Goal: Task Accomplishment & Management: Complete application form

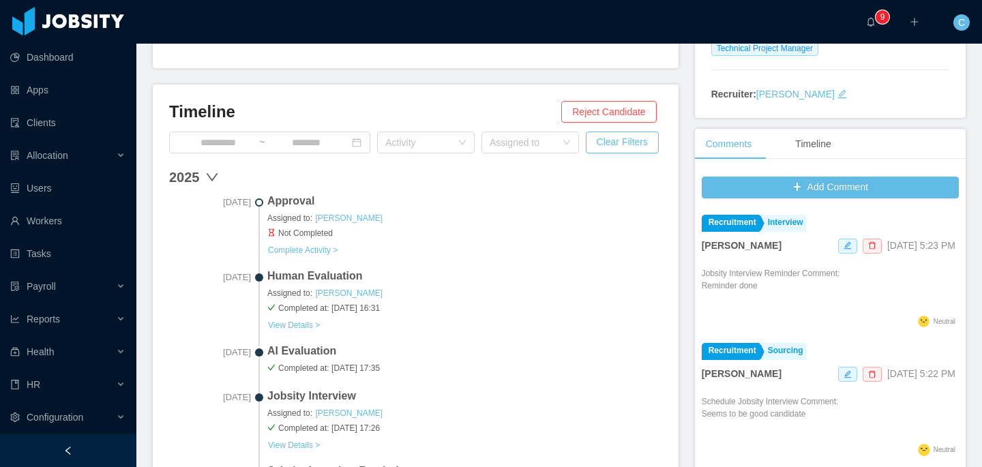
scroll to position [338, 0]
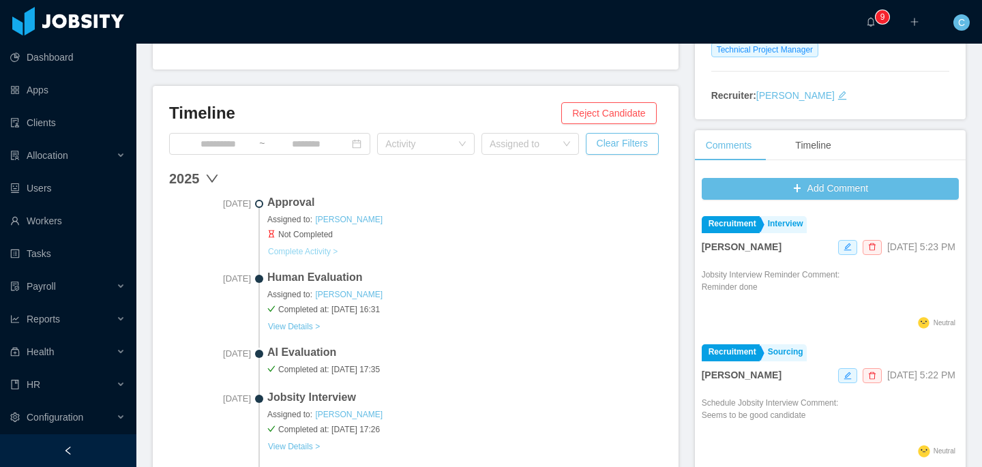
click at [330, 250] on button "Complete Activity >" at bounding box center [302, 251] width 71 height 11
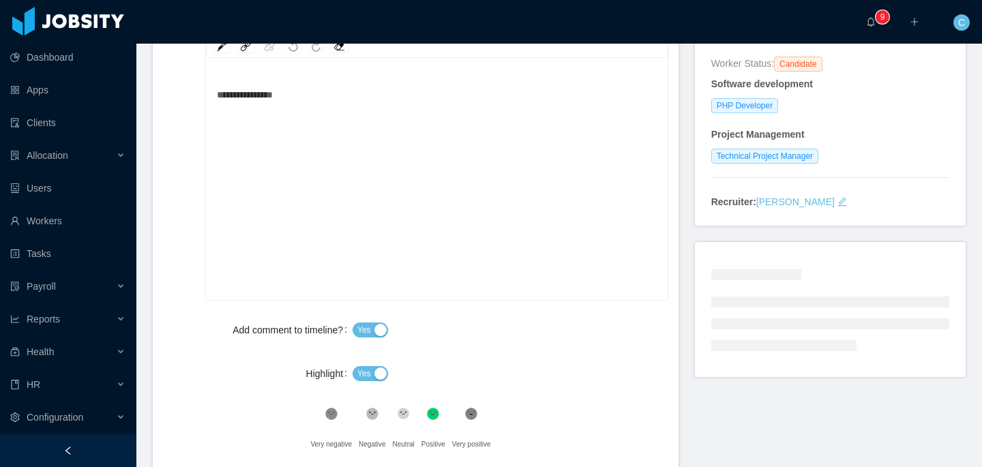
scroll to position [338, 0]
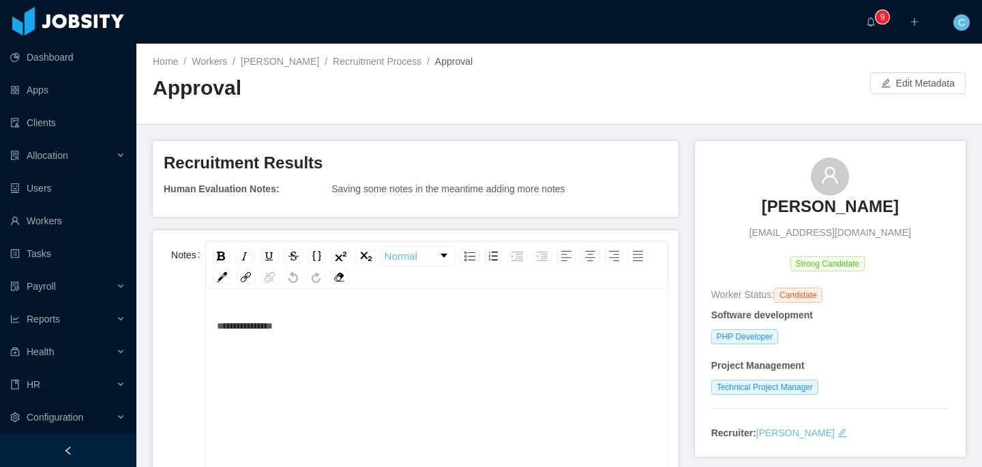
click at [379, 327] on div "**********" at bounding box center [437, 325] width 441 height 27
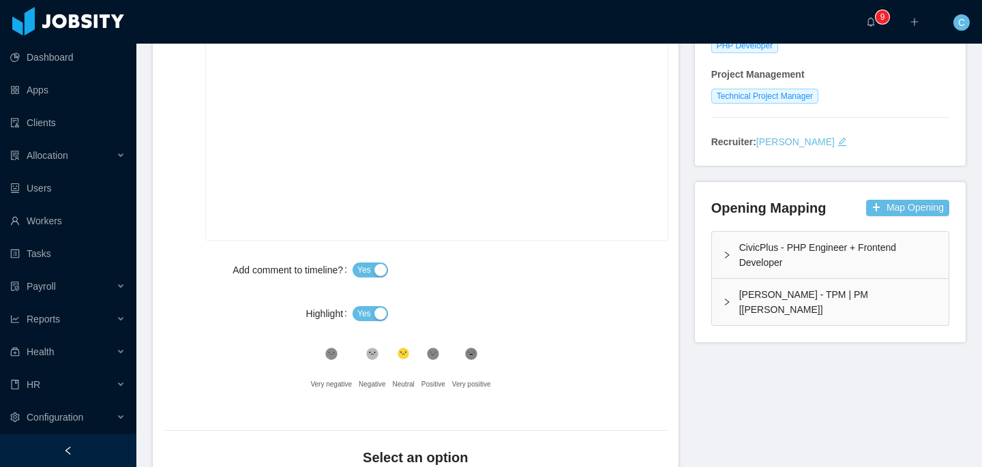
scroll to position [343, 0]
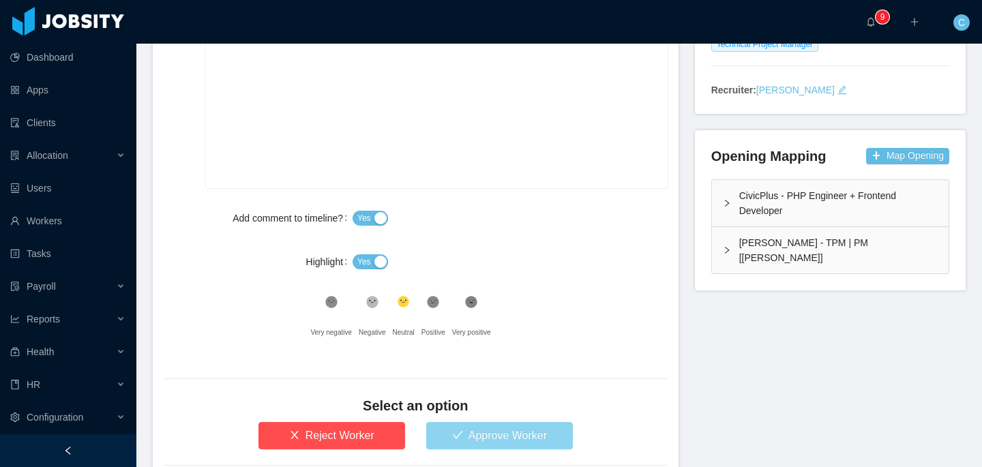
click at [464, 425] on button "Approve Worker" at bounding box center [499, 435] width 147 height 27
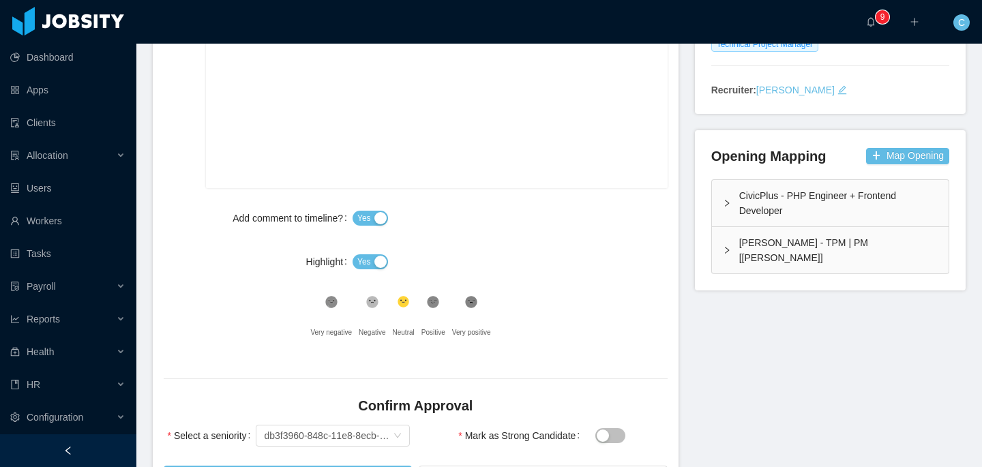
scroll to position [438, 0]
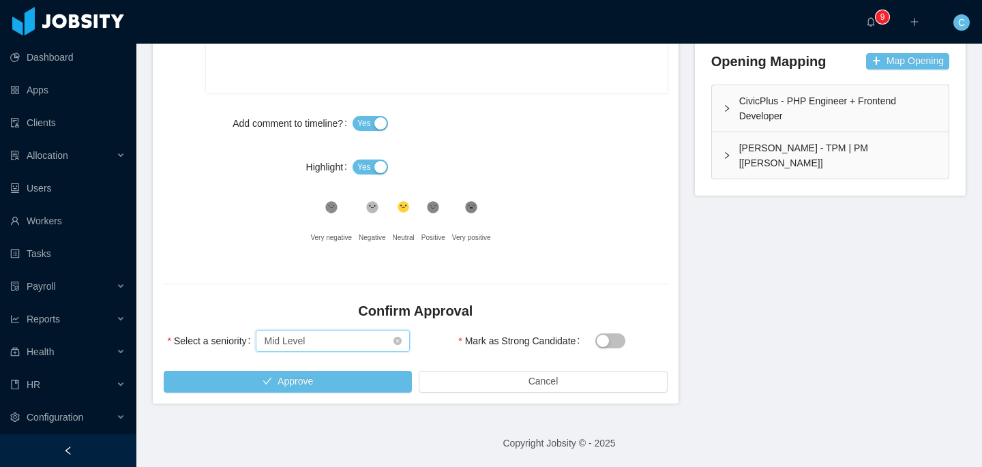
click at [368, 342] on div "Select seniority Mid Level" at bounding box center [328, 341] width 129 height 20
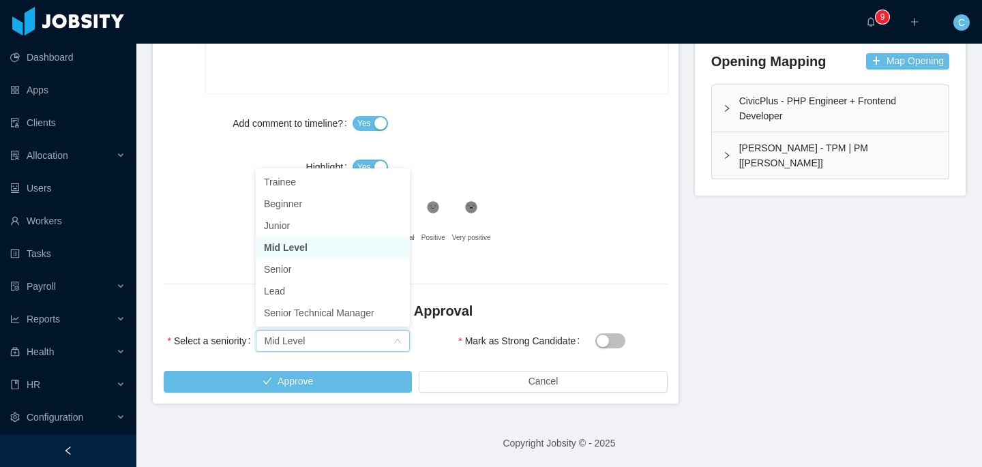
click at [303, 246] on li "Mid Level" at bounding box center [333, 248] width 154 height 22
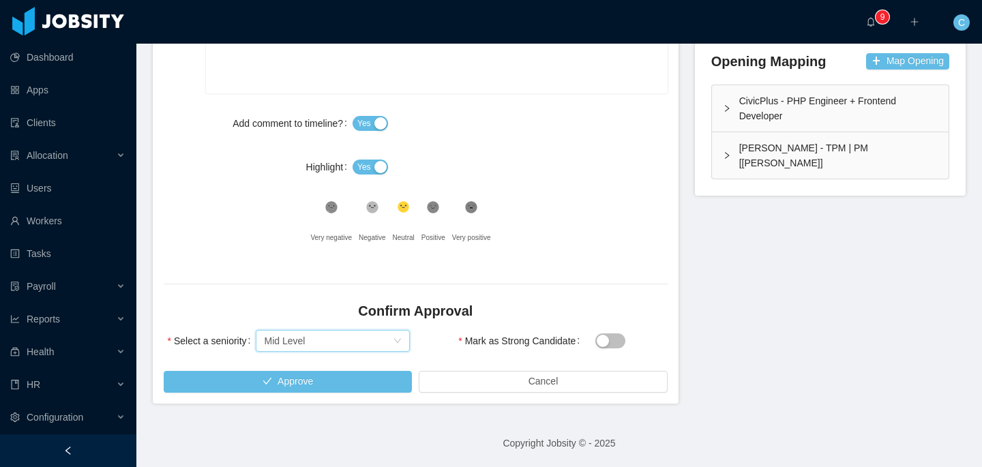
click at [604, 347] on button "Mark as Strong Candidate" at bounding box center [610, 340] width 30 height 15
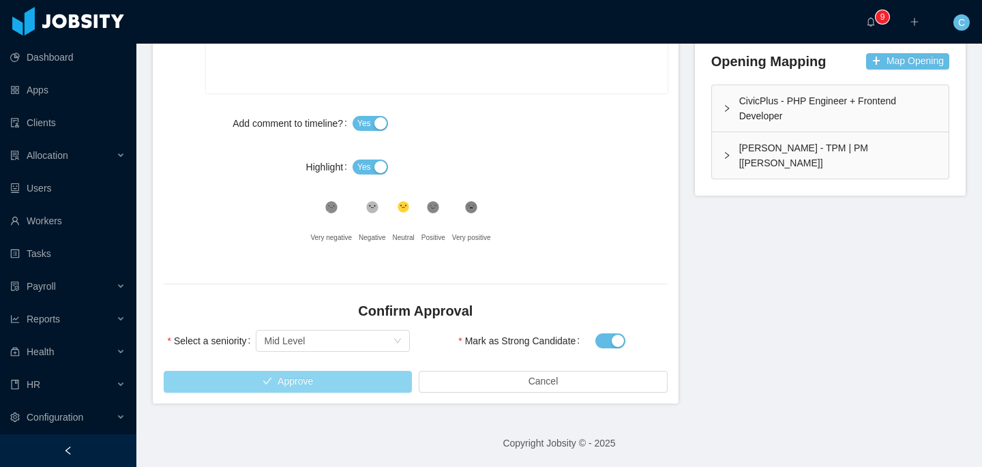
click at [319, 382] on button "Approve" at bounding box center [288, 382] width 248 height 22
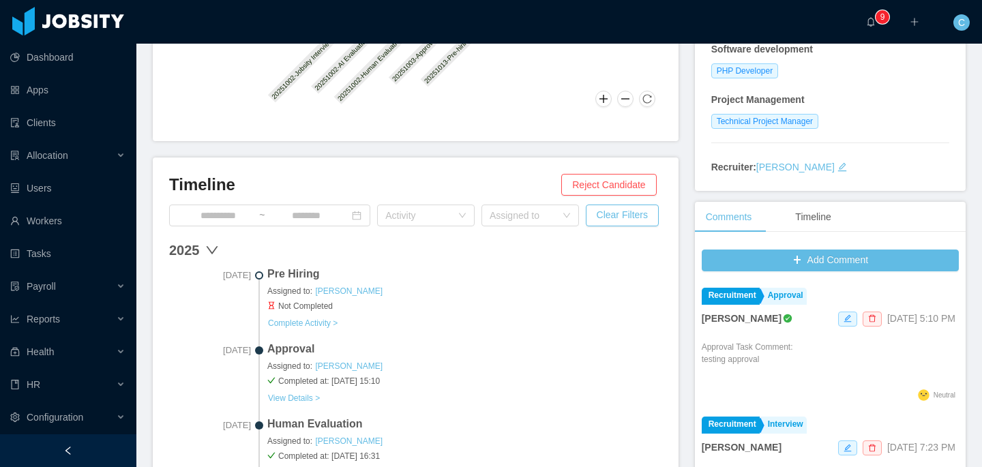
scroll to position [319, 0]
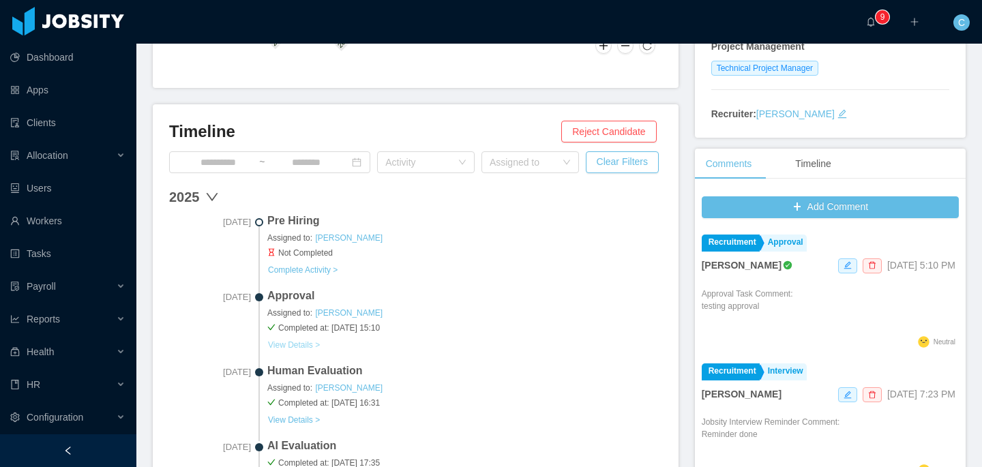
click at [299, 342] on button "View Details >" at bounding box center [293, 345] width 53 height 11
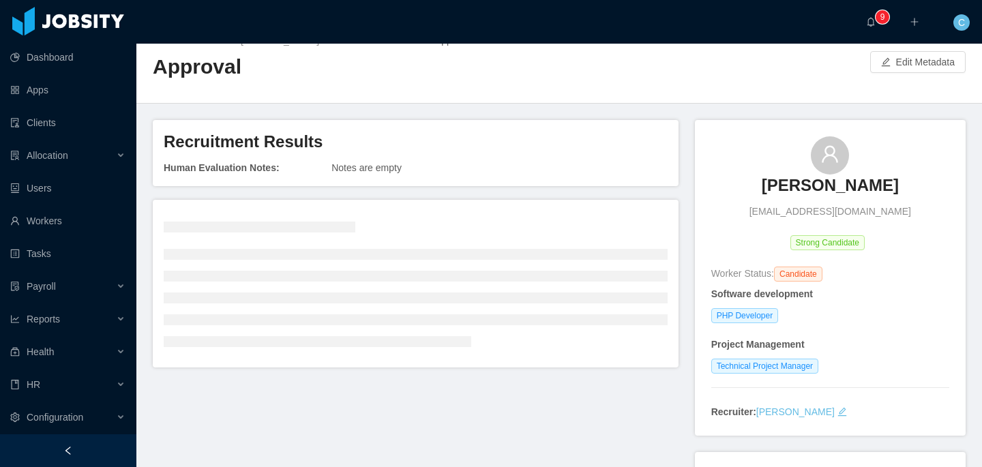
scroll to position [25, 0]
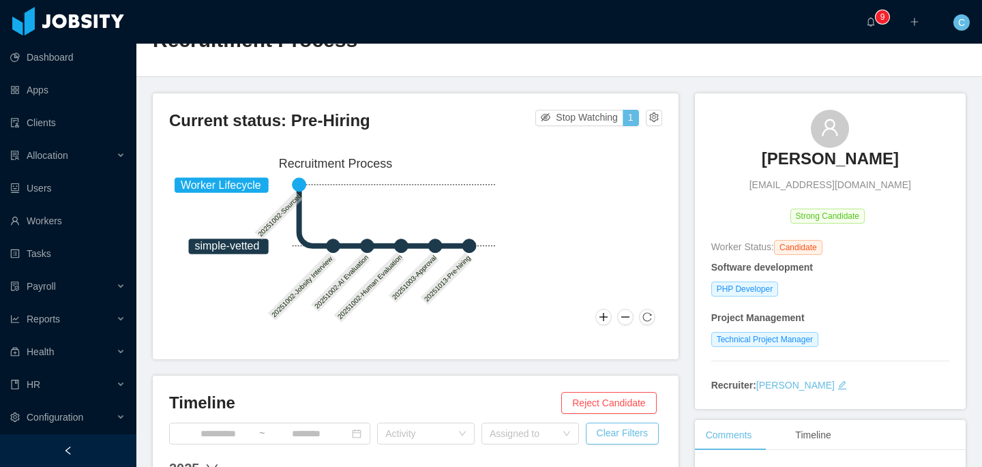
scroll to position [243, 0]
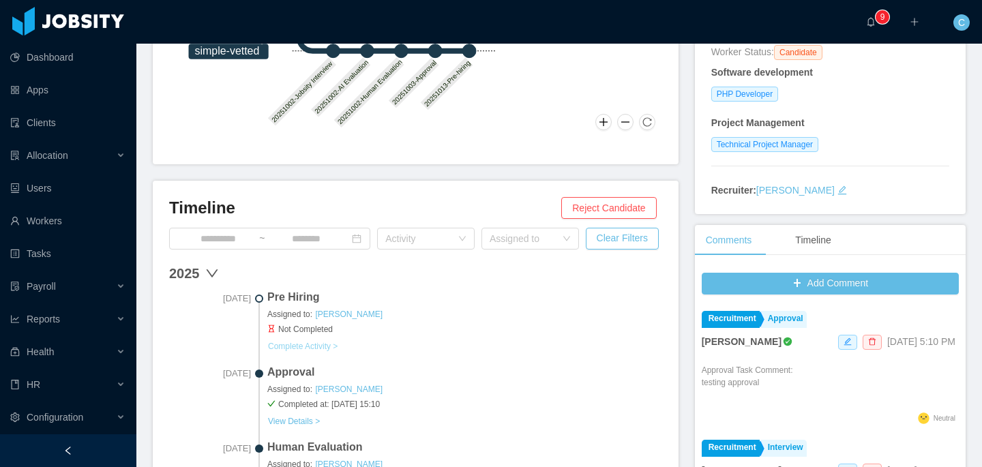
click at [329, 349] on button "Complete Activity >" at bounding box center [302, 346] width 71 height 11
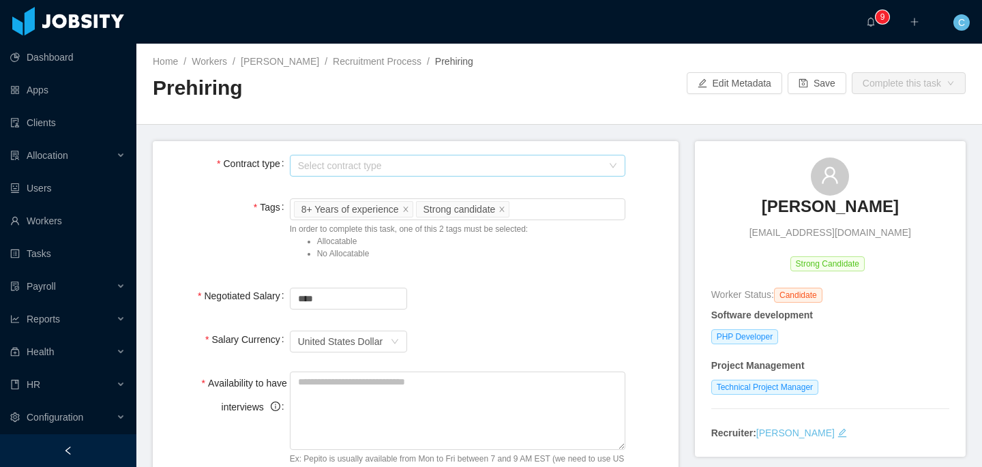
click at [431, 162] on div "Select contract type" at bounding box center [450, 166] width 304 height 14
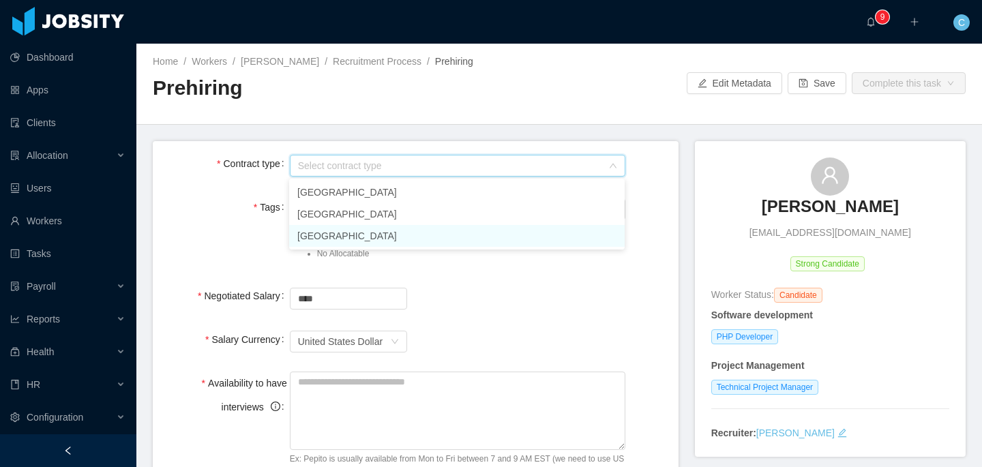
click at [331, 233] on li "USA" at bounding box center [457, 236] width 336 height 22
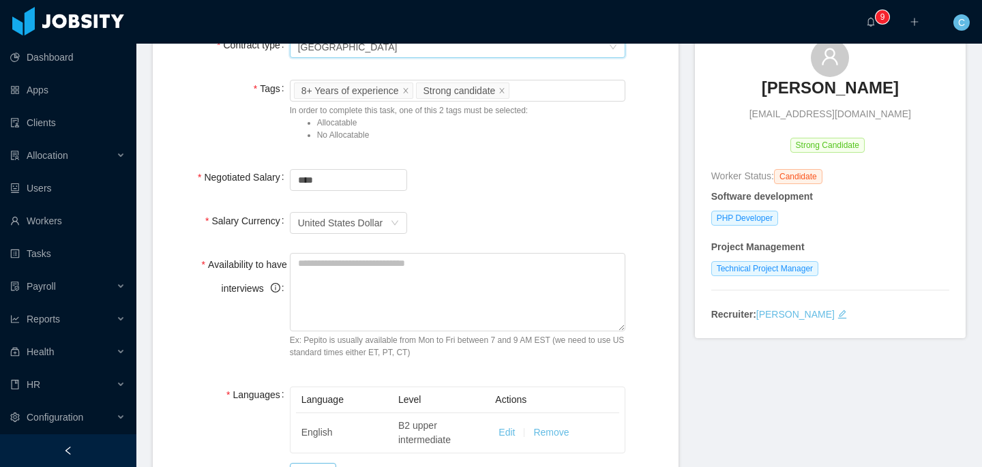
scroll to position [78, 0]
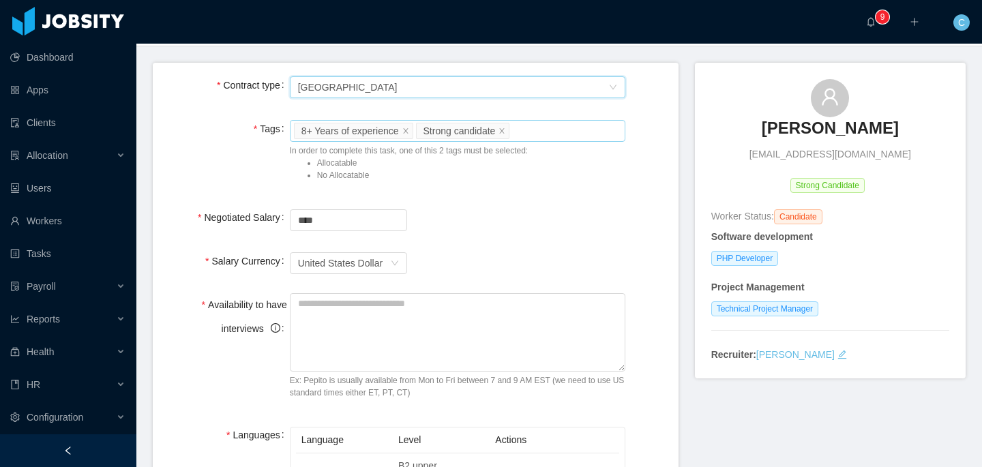
click at [552, 128] on div "Worker Tags 8+ Years of experience Strong candidate" at bounding box center [455, 131] width 323 height 20
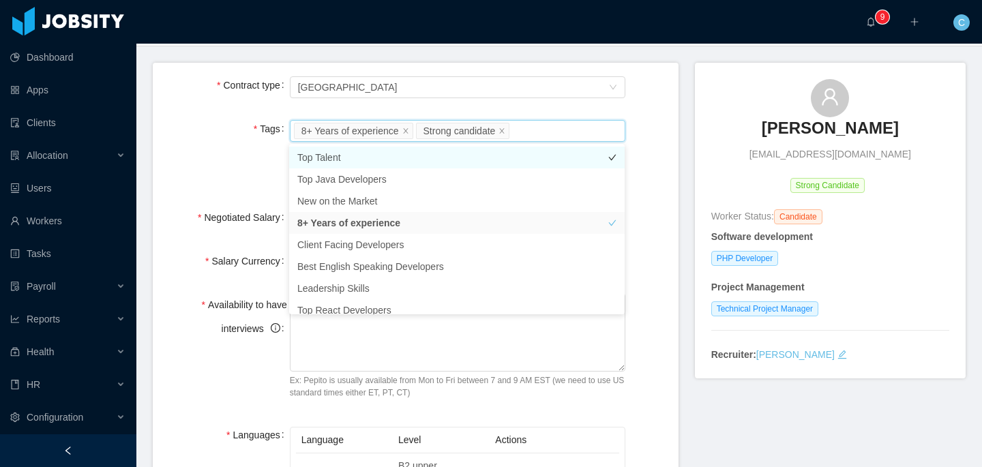
click at [442, 158] on li "Top Talent" at bounding box center [457, 158] width 336 height 22
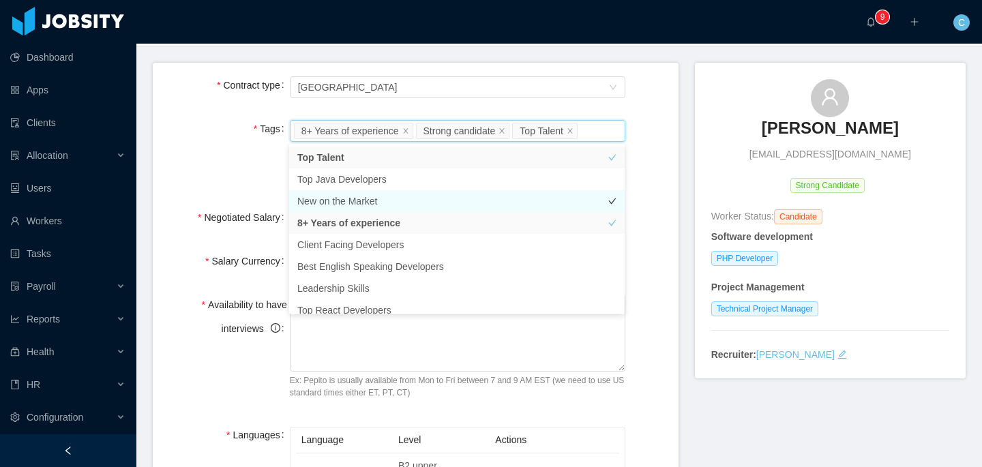
click at [426, 205] on li "New on the Market" at bounding box center [457, 201] width 336 height 22
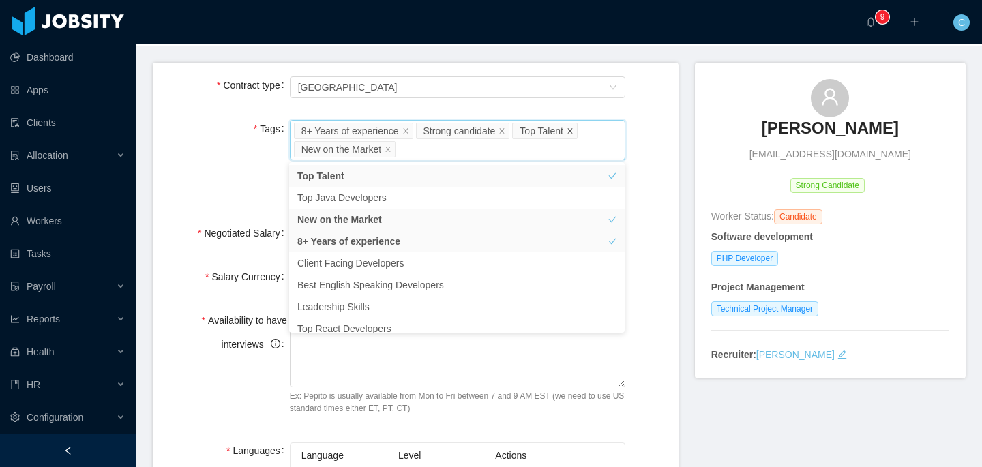
click at [573, 134] on icon "icon: close" at bounding box center [570, 131] width 7 height 8
click at [659, 132] on div "Tags Worker Tags 8+ Years of experience Strong candidate New on the Market In o…" at bounding box center [416, 161] width 504 height 88
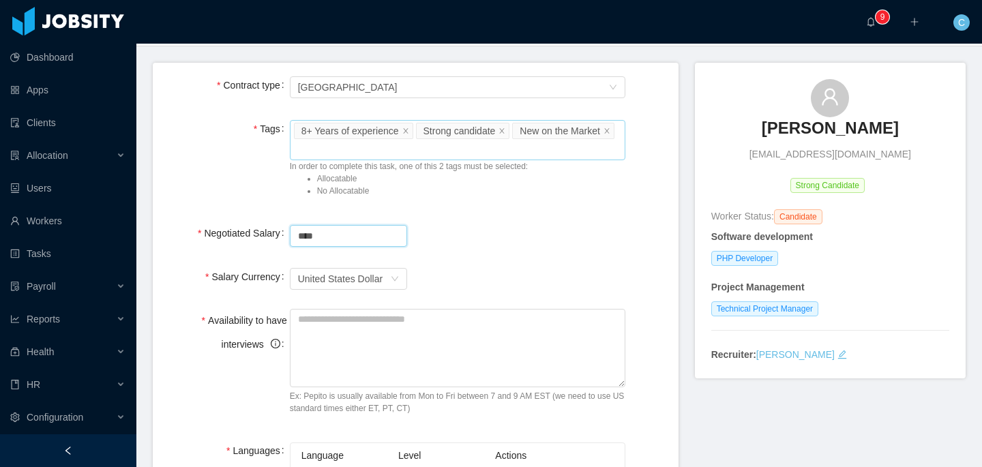
drag, startPoint x: 337, startPoint y: 234, endPoint x: 263, endPoint y: 233, distance: 73.7
click at [263, 233] on div "Negotiated Salary ****" at bounding box center [416, 235] width 504 height 27
type input "*******"
click at [404, 316] on textarea "Availability to have interviews" at bounding box center [458, 348] width 336 height 78
click at [410, 356] on textarea "Availability to have interviews" at bounding box center [458, 348] width 336 height 78
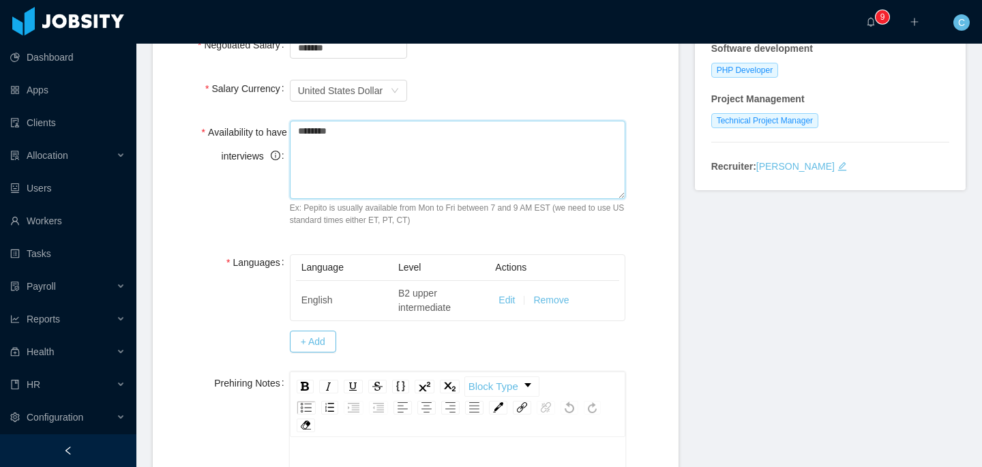
scroll to position [379, 0]
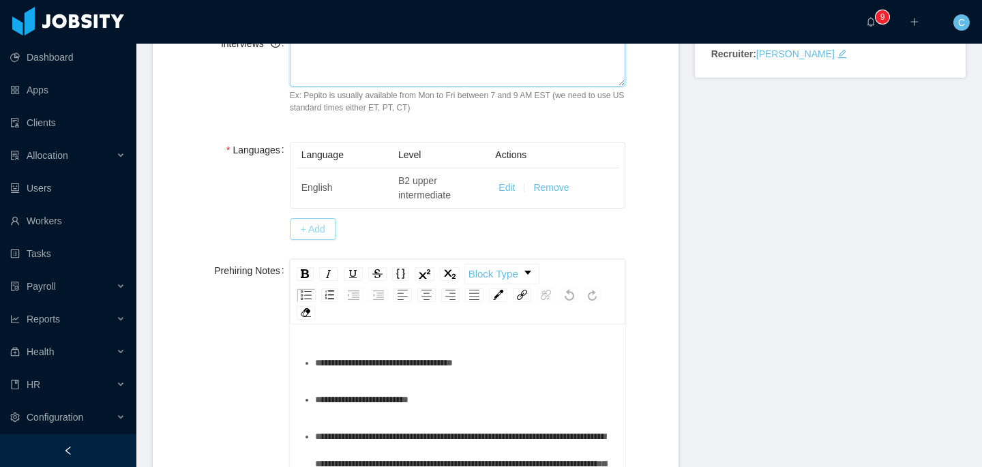
type textarea "********"
click at [298, 228] on button "+ Add" at bounding box center [313, 229] width 46 height 22
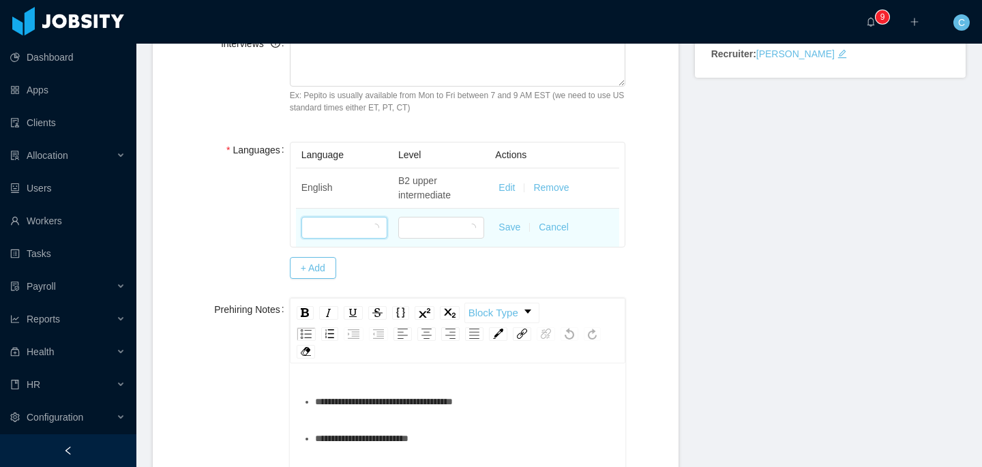
click at [339, 232] on div at bounding box center [340, 228] width 61 height 20
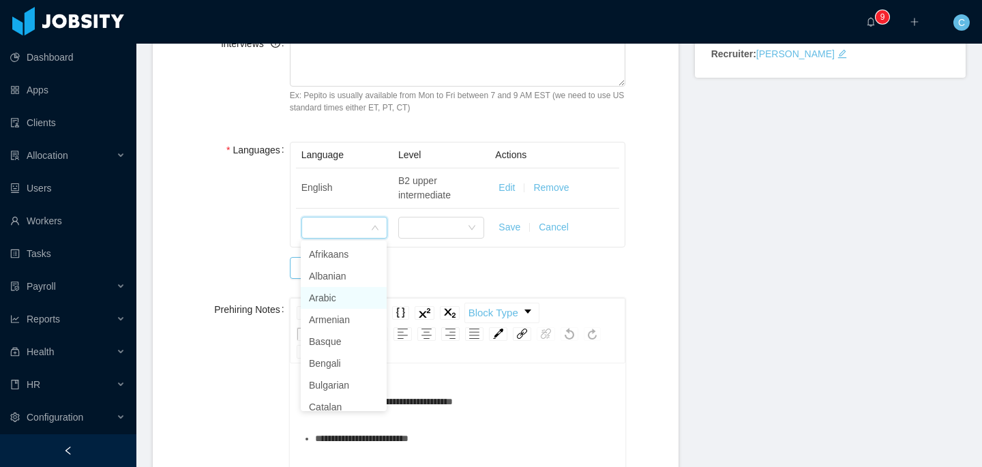
click at [334, 297] on li "Arabic" at bounding box center [344, 298] width 86 height 22
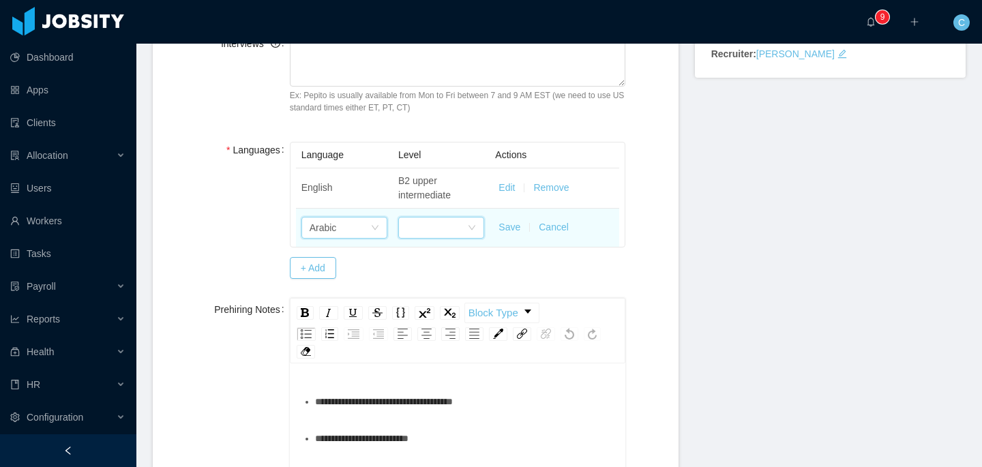
click at [426, 229] on div at bounding box center [436, 228] width 61 height 20
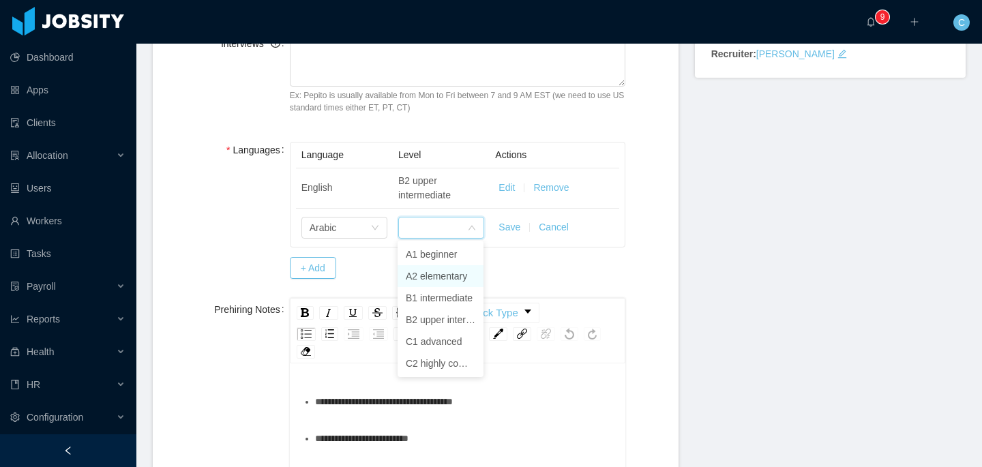
click at [435, 280] on li "A2 elementary" at bounding box center [441, 276] width 86 height 22
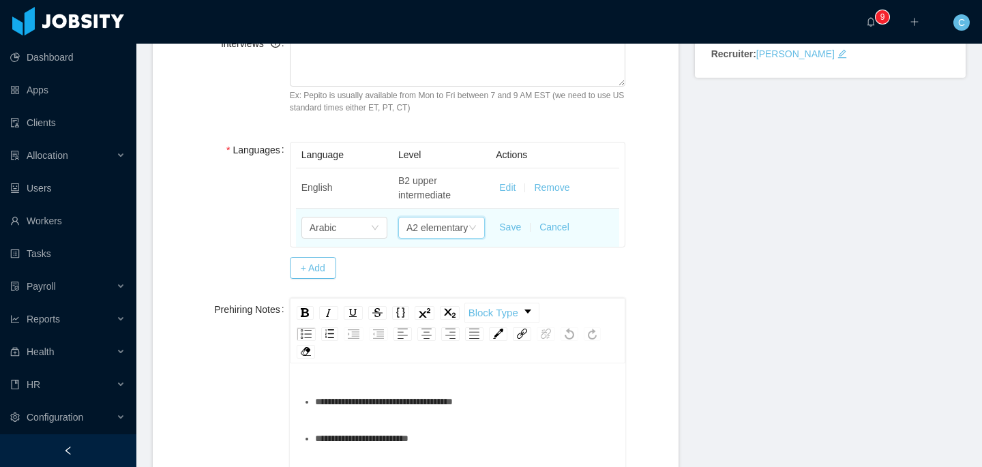
click at [505, 226] on button "Save" at bounding box center [510, 227] width 22 height 14
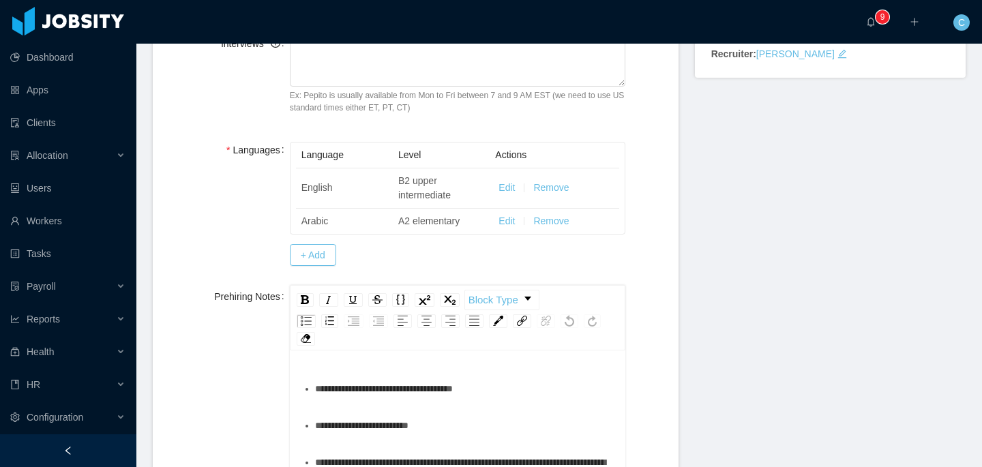
scroll to position [554, 0]
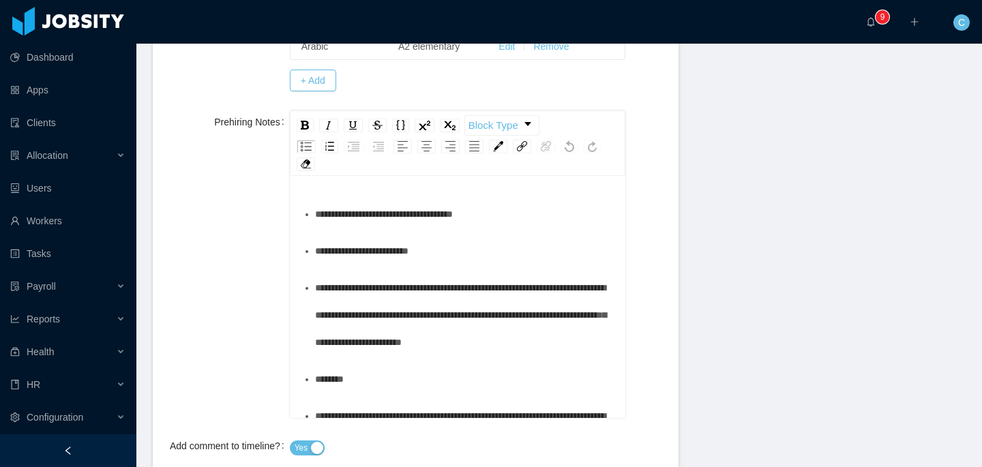
click at [526, 216] on div "**********" at bounding box center [465, 213] width 300 height 27
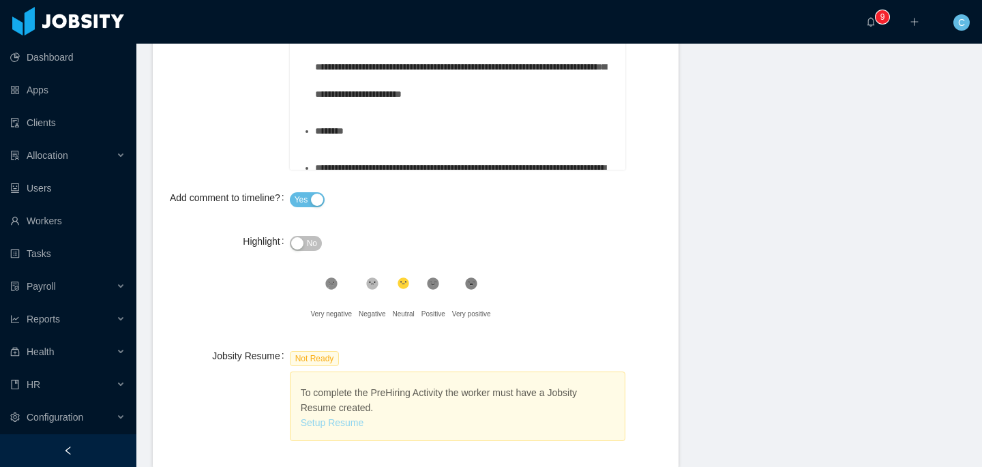
click at [357, 421] on link "Setup Resume" at bounding box center [332, 422] width 63 height 11
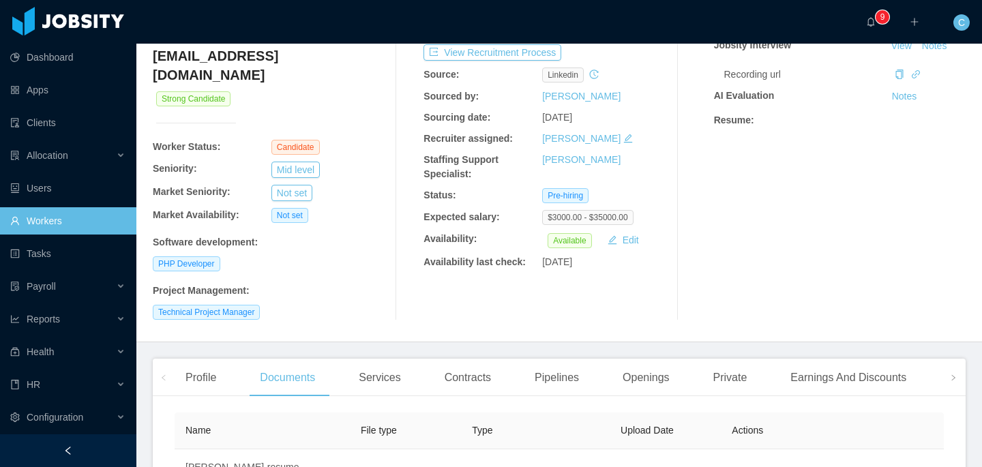
scroll to position [247, 0]
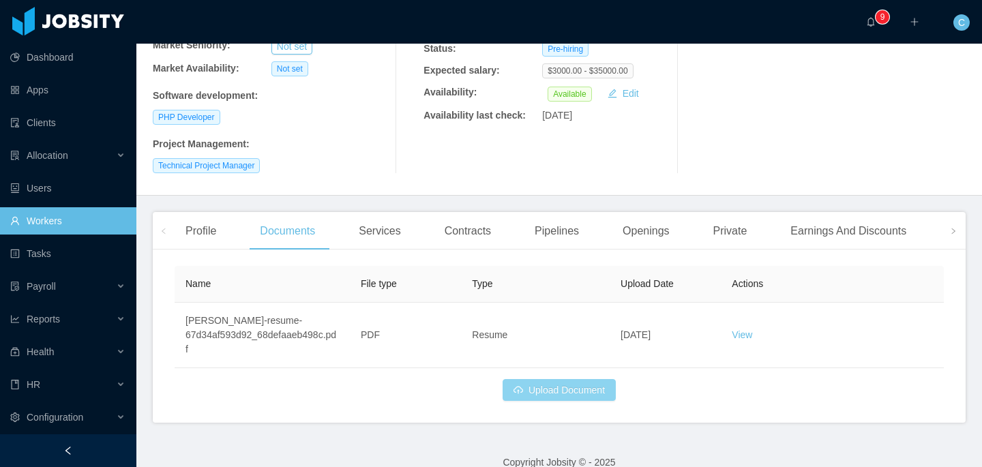
click at [554, 379] on button "Upload Document" at bounding box center [559, 390] width 113 height 22
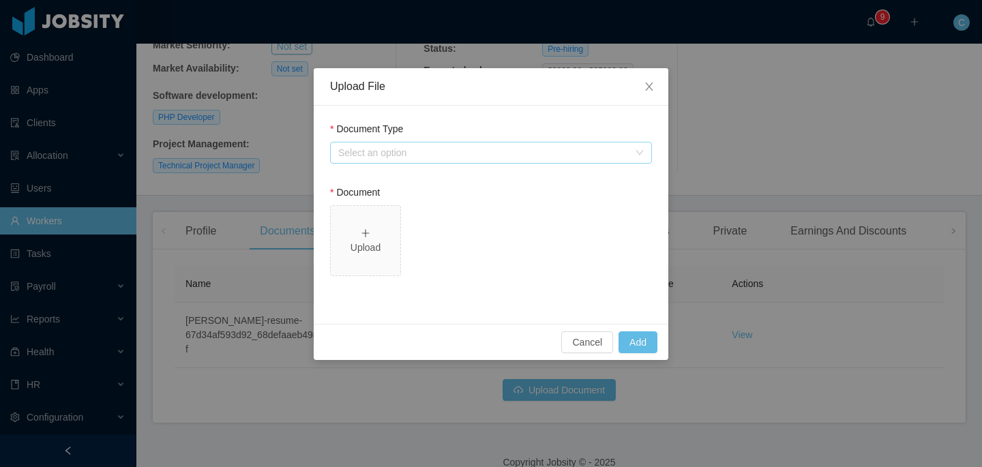
click at [387, 146] on div "Select an option" at bounding box center [483, 153] width 290 height 14
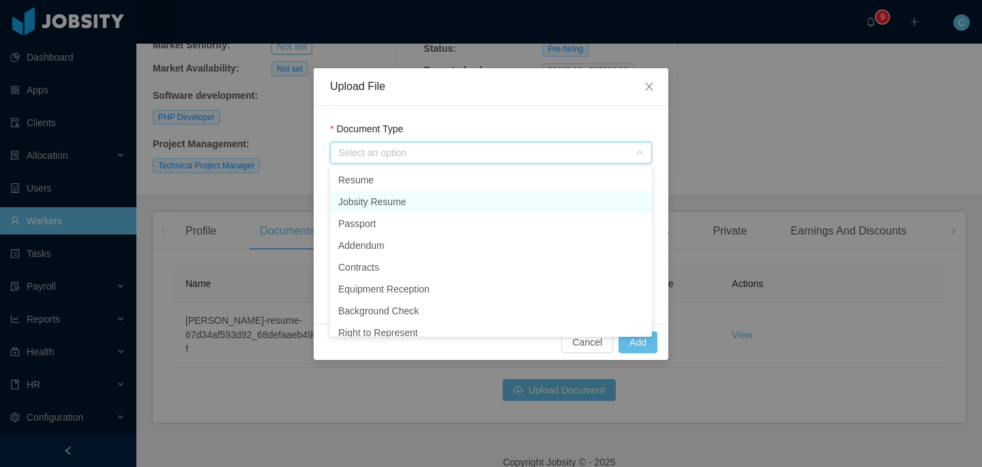
click at [390, 198] on li "Jobsity Resume" at bounding box center [491, 202] width 322 height 22
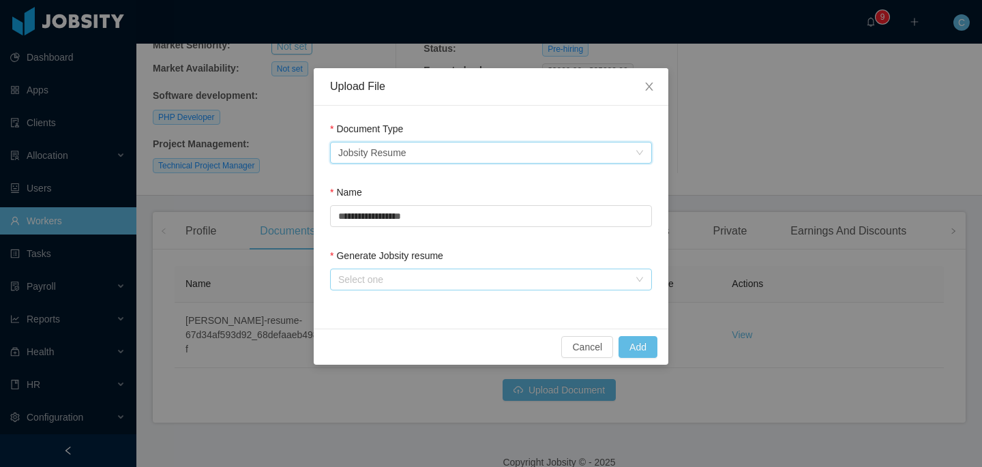
click at [419, 280] on div "Select one" at bounding box center [483, 280] width 290 height 14
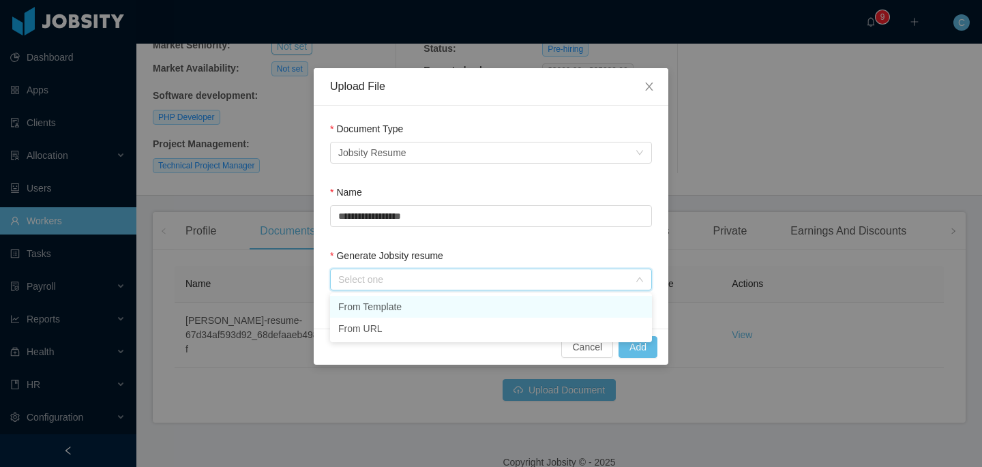
click at [431, 308] on li "From Template" at bounding box center [491, 307] width 322 height 22
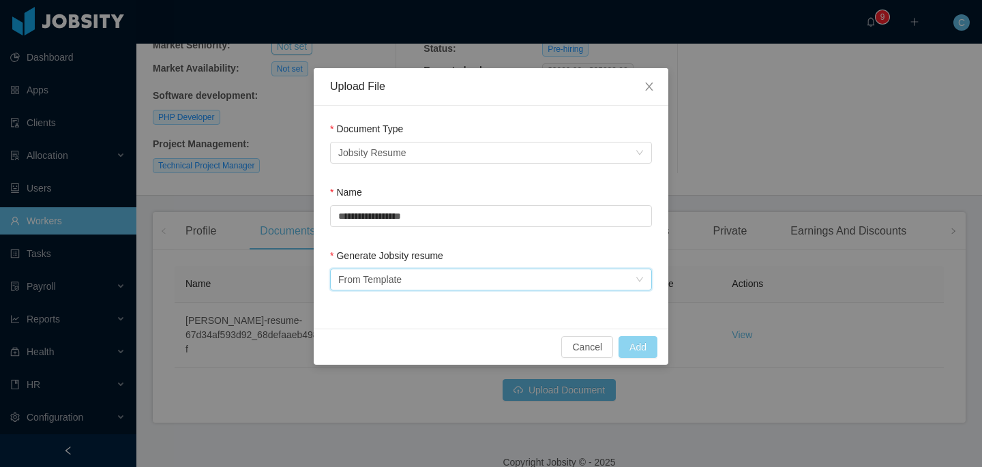
click at [632, 351] on button "Add" at bounding box center [638, 347] width 39 height 22
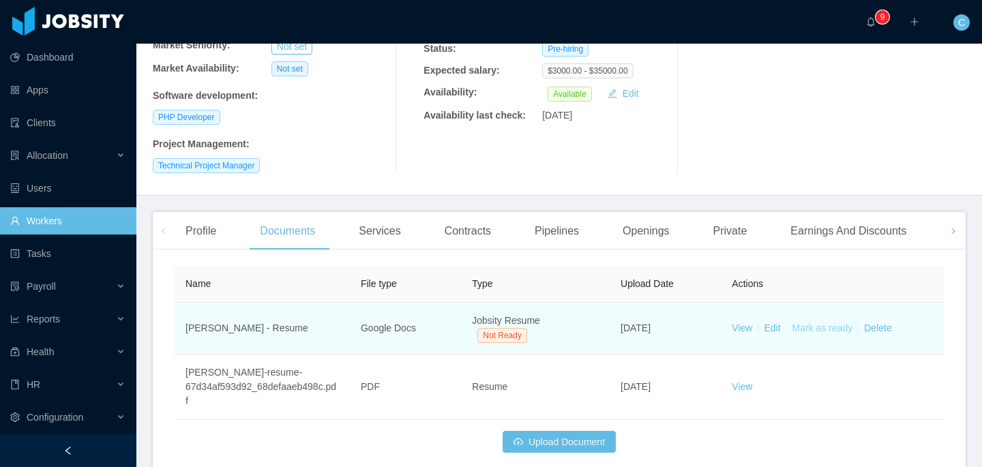
click at [830, 323] on link "Mark as ready" at bounding box center [822, 328] width 61 height 11
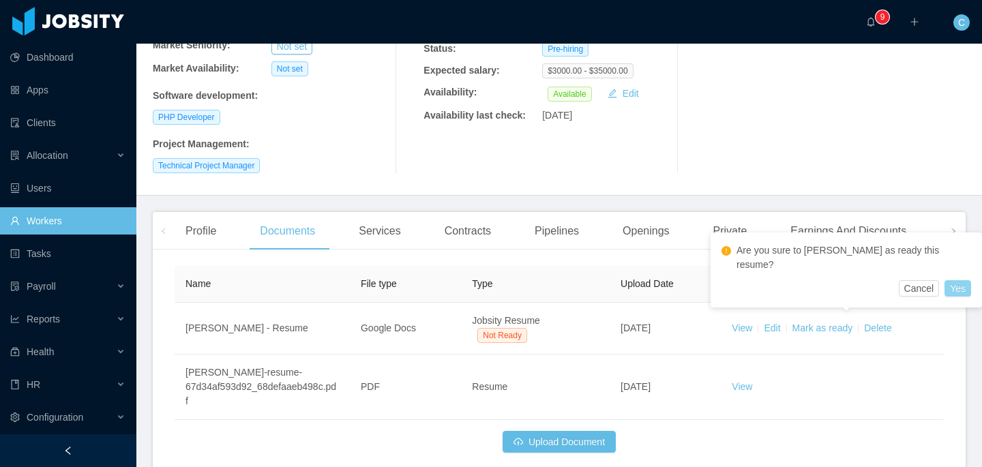
click at [944, 280] on button "Yes" at bounding box center [957, 288] width 27 height 16
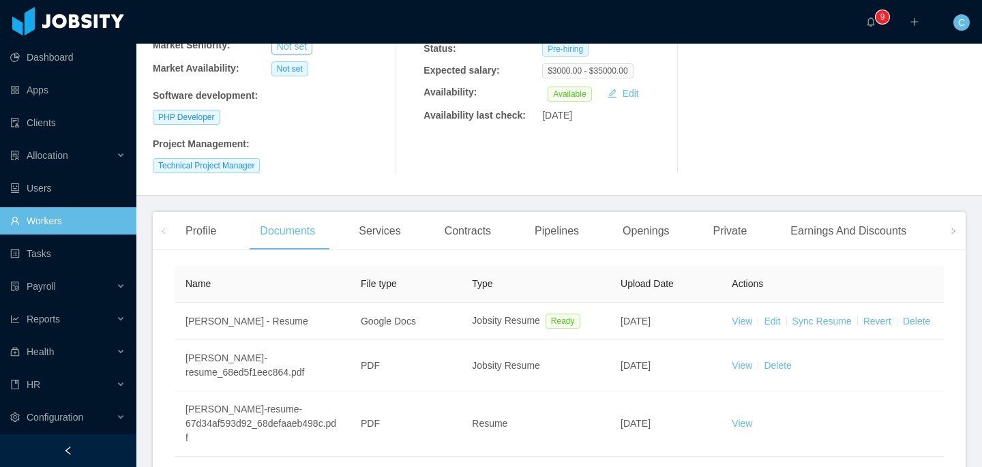
click at [577, 52] on span "Pre-hiring" at bounding box center [565, 49] width 46 height 15
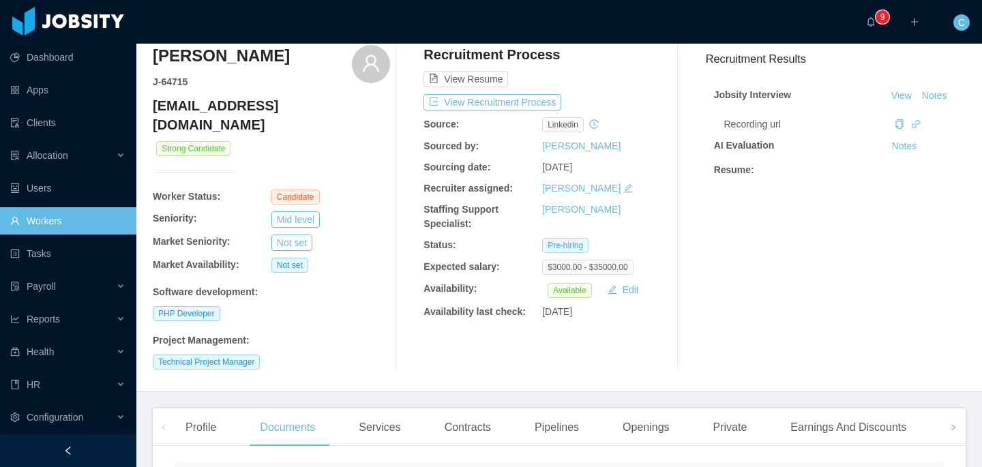
scroll to position [0, 0]
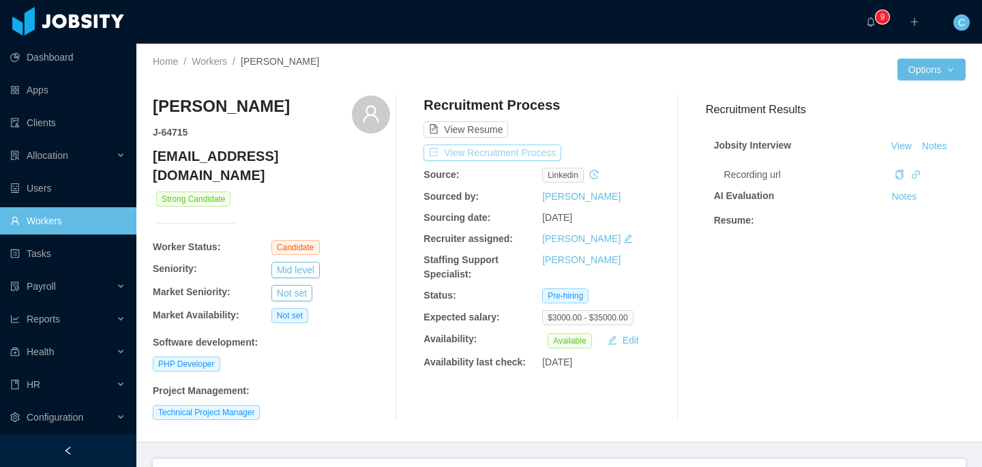
click at [535, 150] on button "View Recruitment Process" at bounding box center [492, 153] width 138 height 16
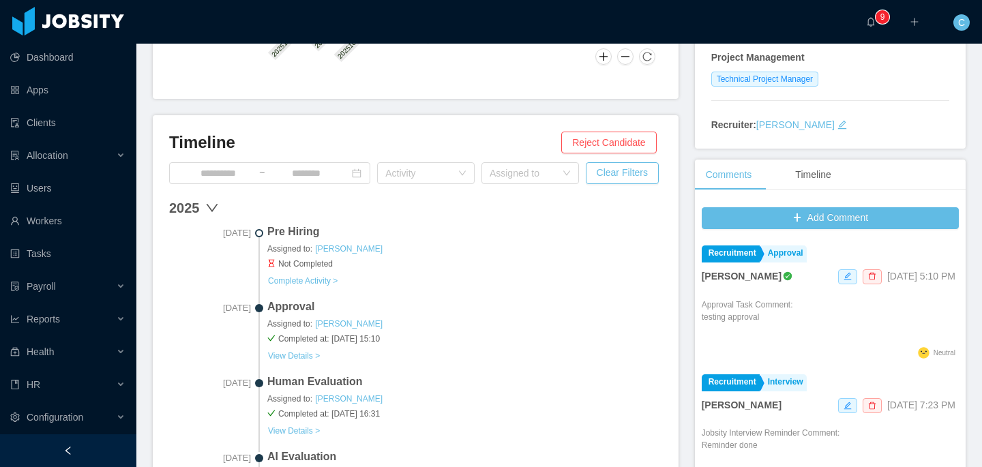
scroll to position [331, 0]
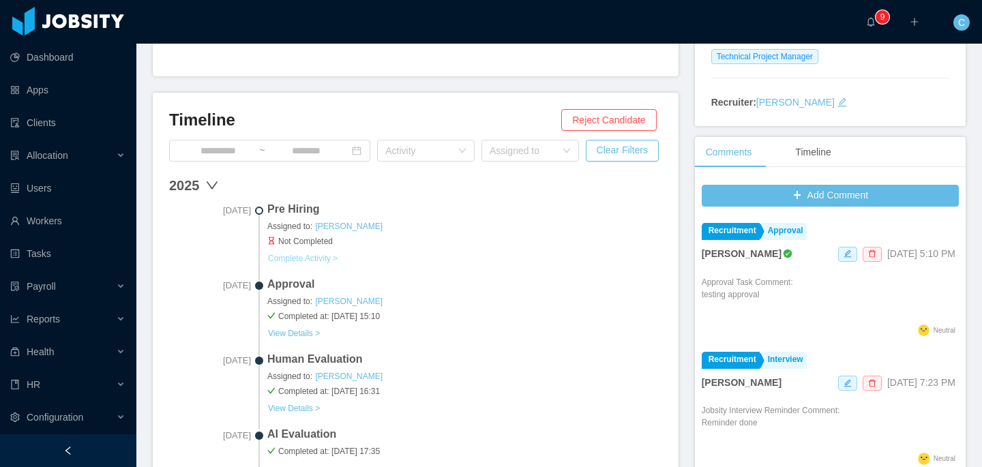
click at [311, 257] on button "Complete Activity >" at bounding box center [302, 258] width 71 height 11
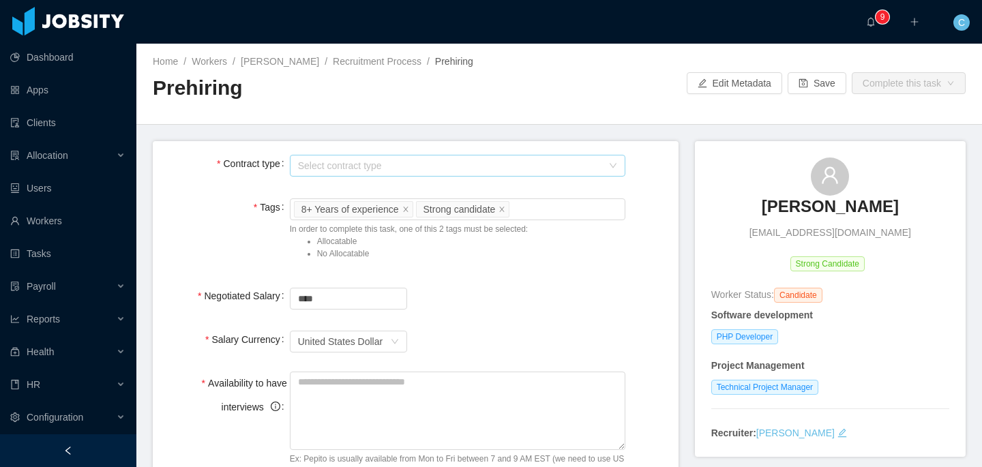
click at [404, 168] on div "Select contract type" at bounding box center [450, 166] width 304 height 14
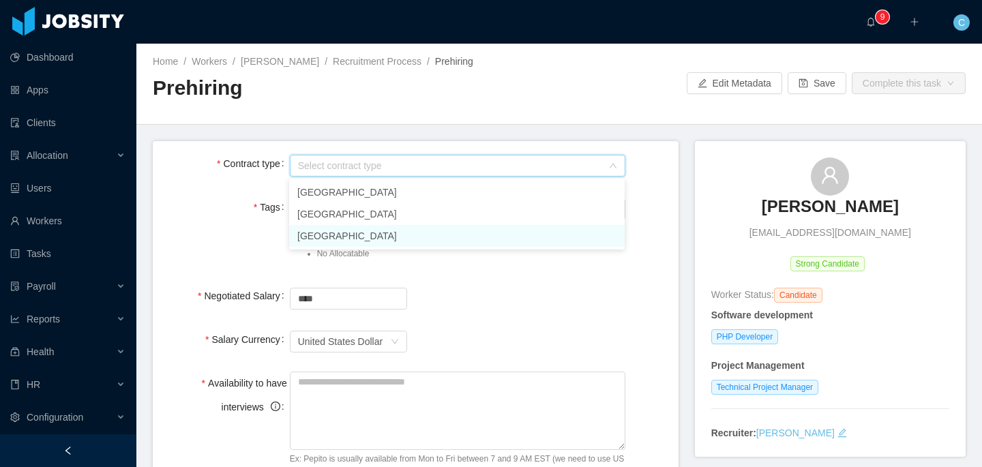
click at [359, 229] on li "USA" at bounding box center [457, 236] width 336 height 22
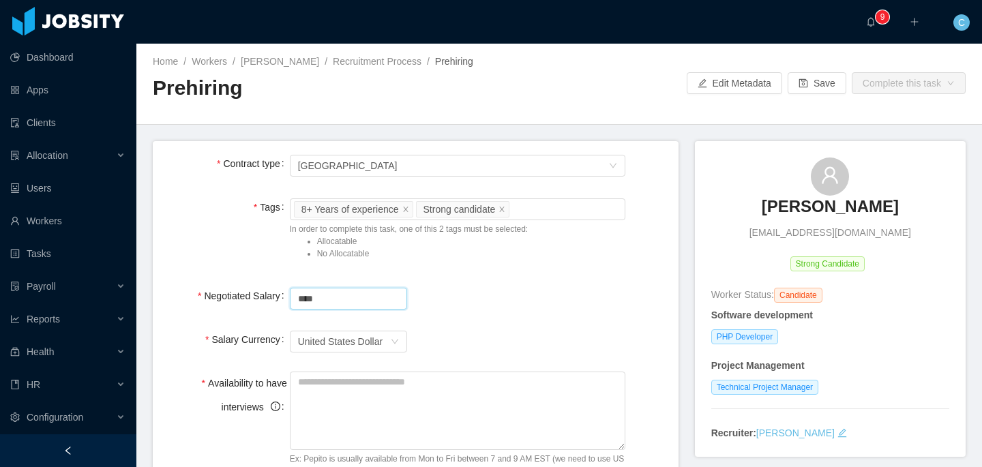
drag, startPoint x: 325, startPoint y: 299, endPoint x: 274, endPoint y: 299, distance: 51.1
click at [274, 299] on div "Negotiated Salary ****" at bounding box center [416, 297] width 504 height 27
type input "*******"
click at [591, 207] on div "Worker Tags 8+ Years of experience Strong candidate" at bounding box center [455, 209] width 323 height 20
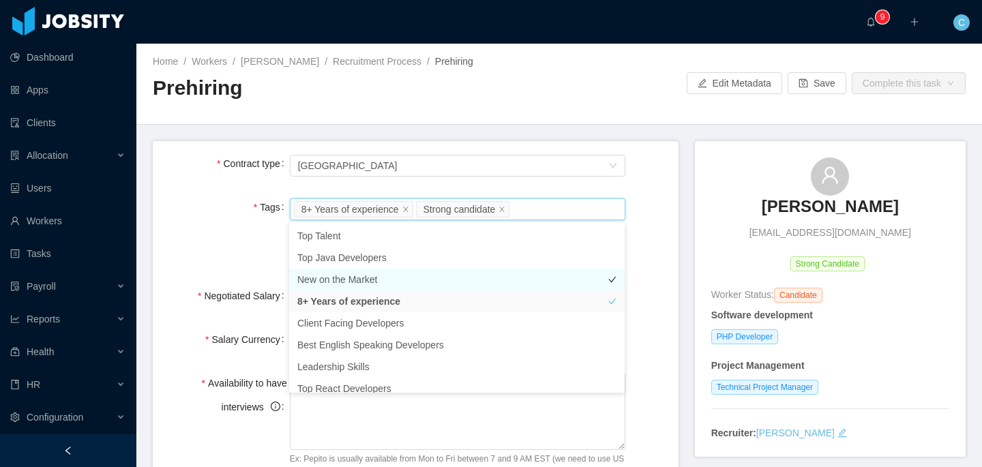
click at [423, 283] on li "New on the Market" at bounding box center [457, 280] width 336 height 22
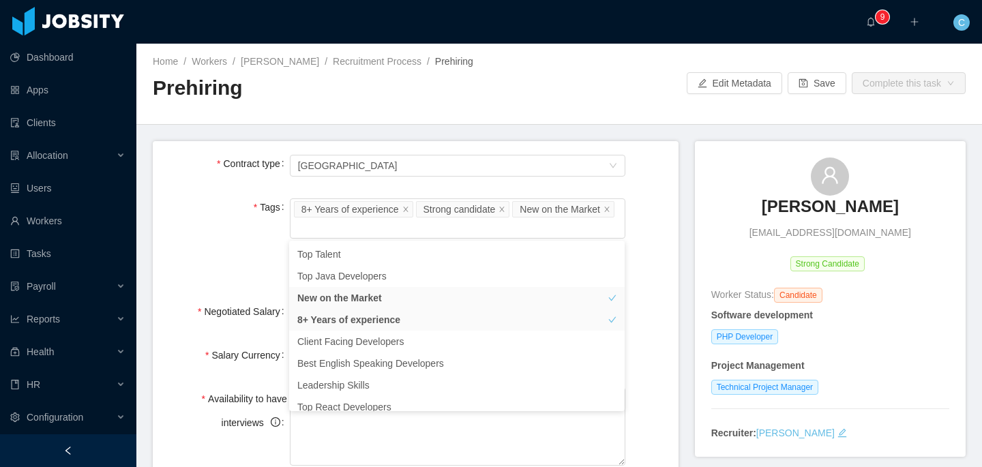
click at [242, 273] on div "Tags Worker Tags 8+ Years of experience Strong candidate New on the Market In o…" at bounding box center [416, 240] width 504 height 88
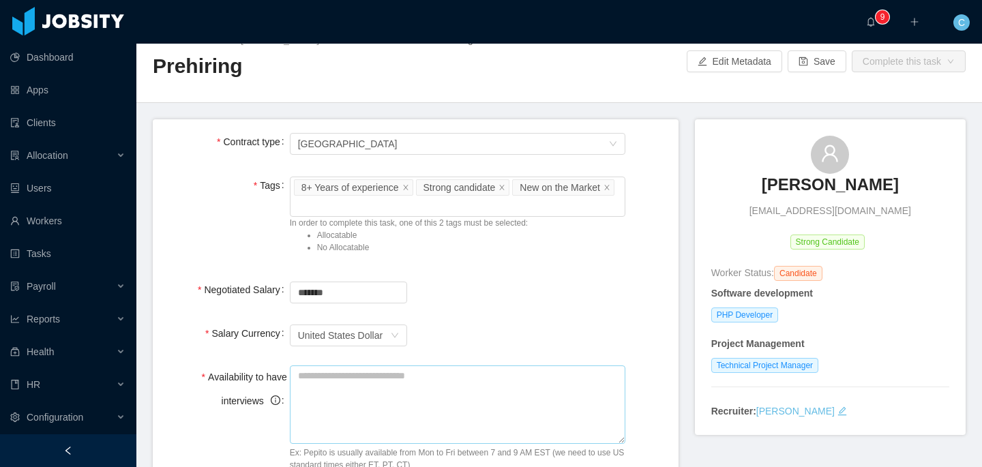
scroll to position [29, 0]
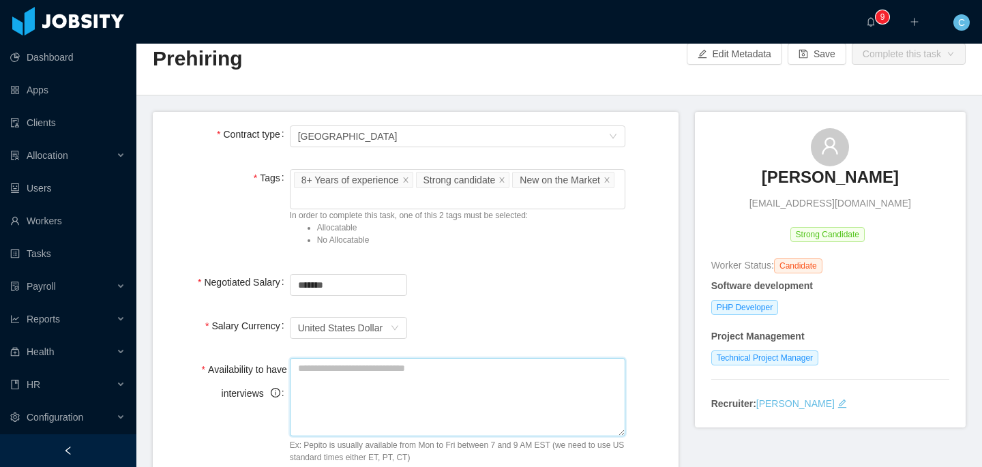
click at [365, 389] on textarea "Availability to have interviews" at bounding box center [458, 397] width 336 height 78
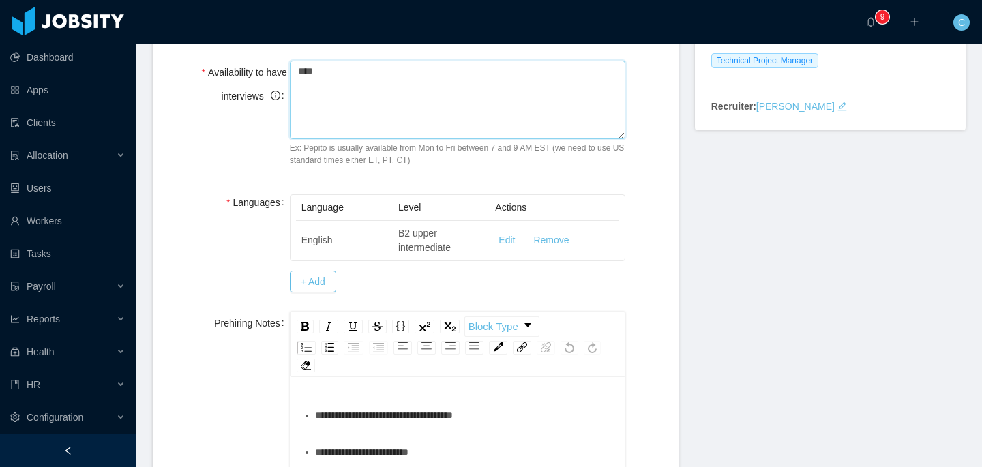
scroll to position [371, 0]
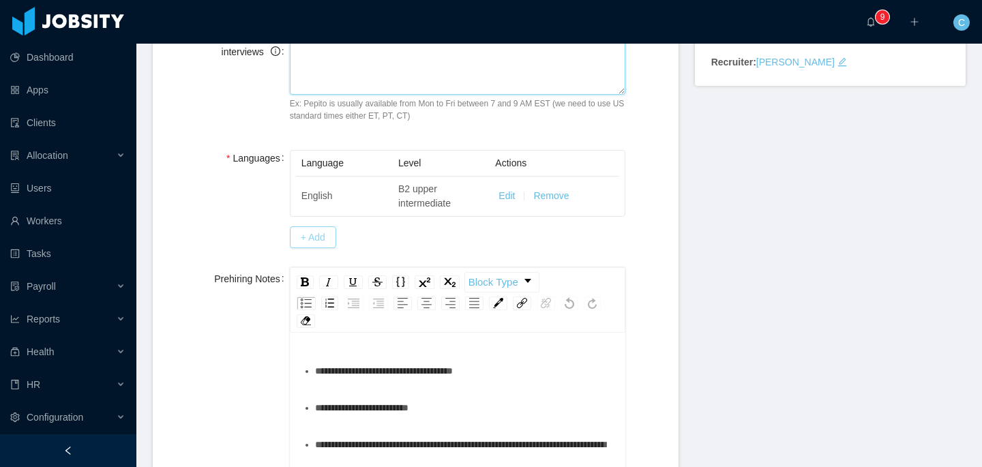
type textarea "****"
click at [331, 236] on button "+ Add" at bounding box center [313, 237] width 46 height 22
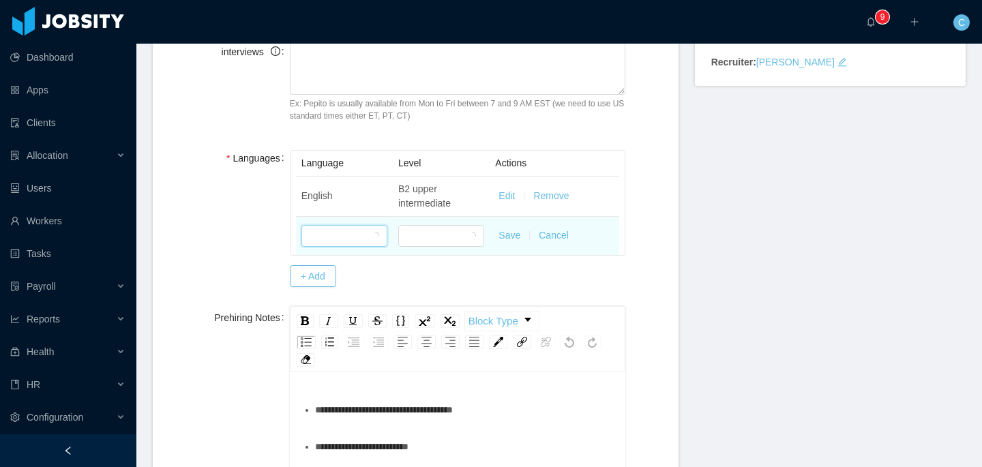
click at [342, 237] on div at bounding box center [340, 236] width 61 height 20
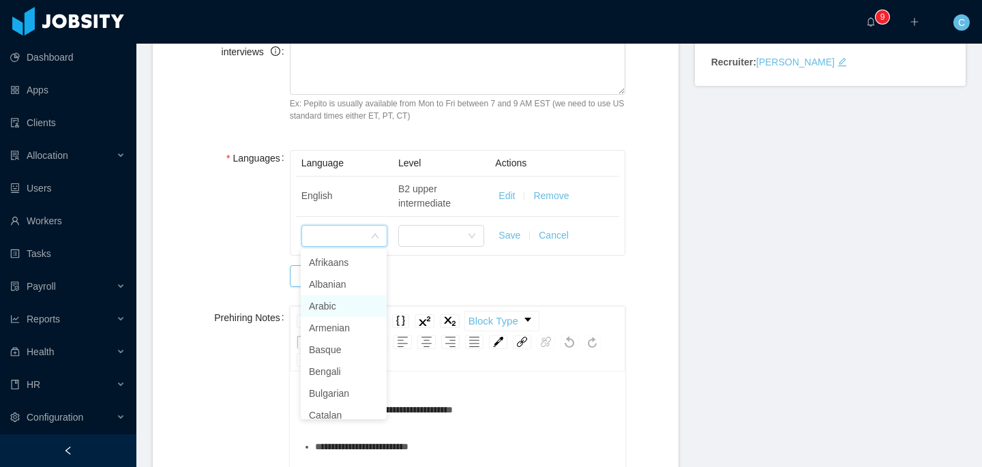
click at [340, 308] on li "Arabic" at bounding box center [344, 306] width 86 height 22
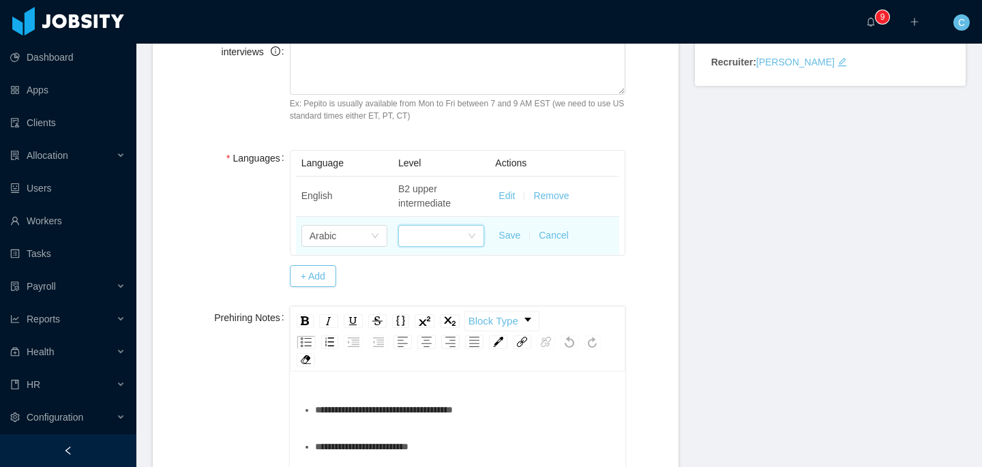
click at [449, 230] on div at bounding box center [436, 236] width 61 height 20
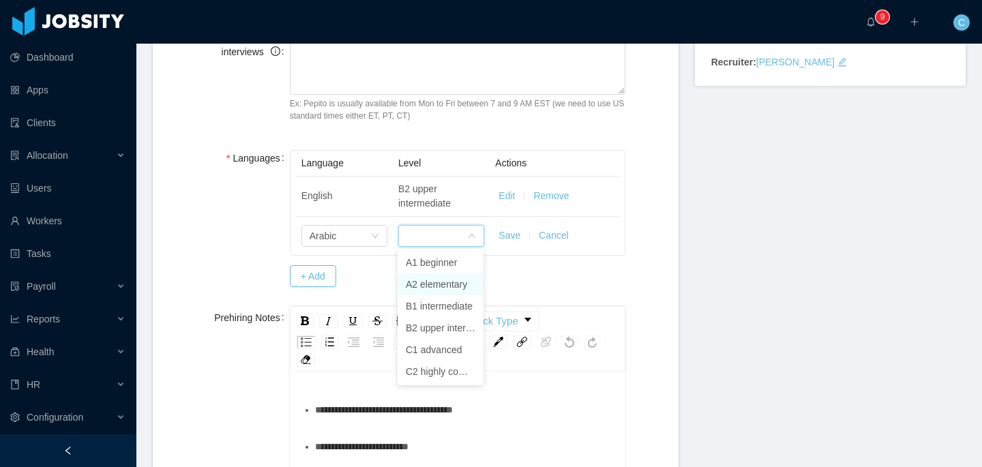
click at [447, 285] on li "A2 elementary" at bounding box center [441, 284] width 86 height 22
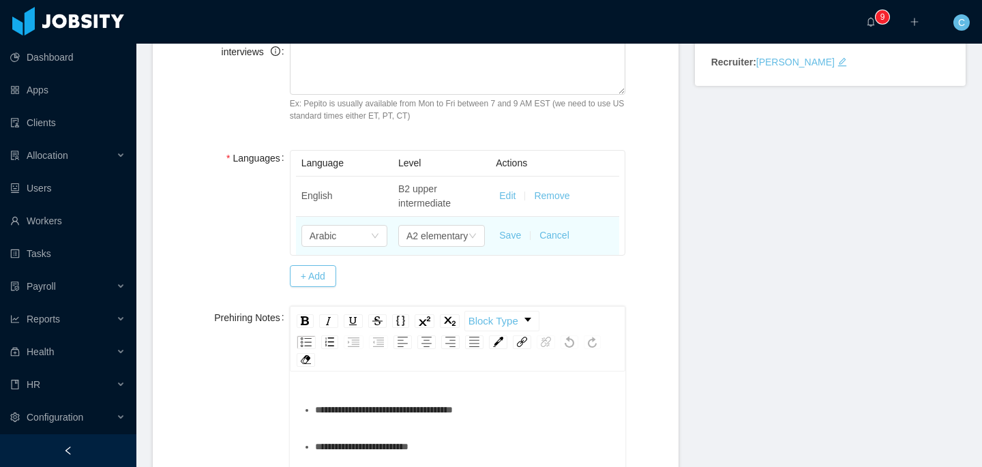
click at [511, 237] on button "Save" at bounding box center [510, 235] width 22 height 14
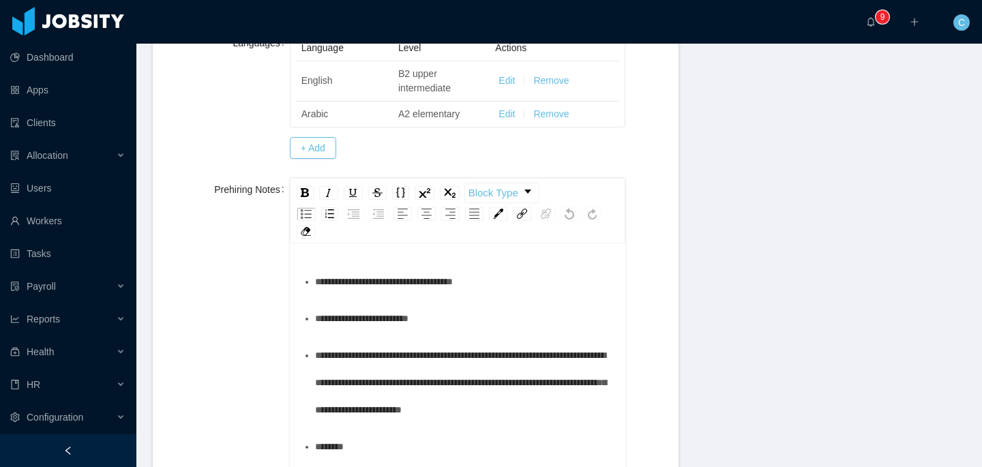
scroll to position [552, 0]
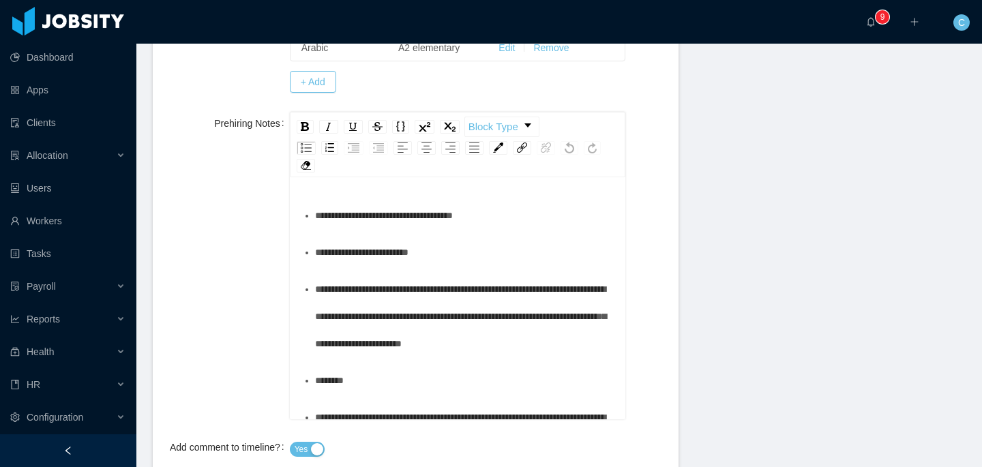
click at [516, 219] on div "**********" at bounding box center [465, 215] width 300 height 27
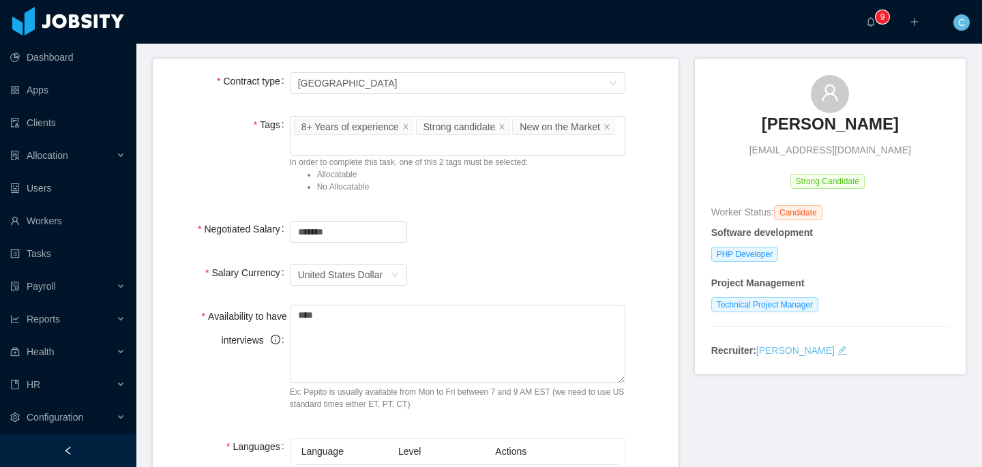
scroll to position [85, 0]
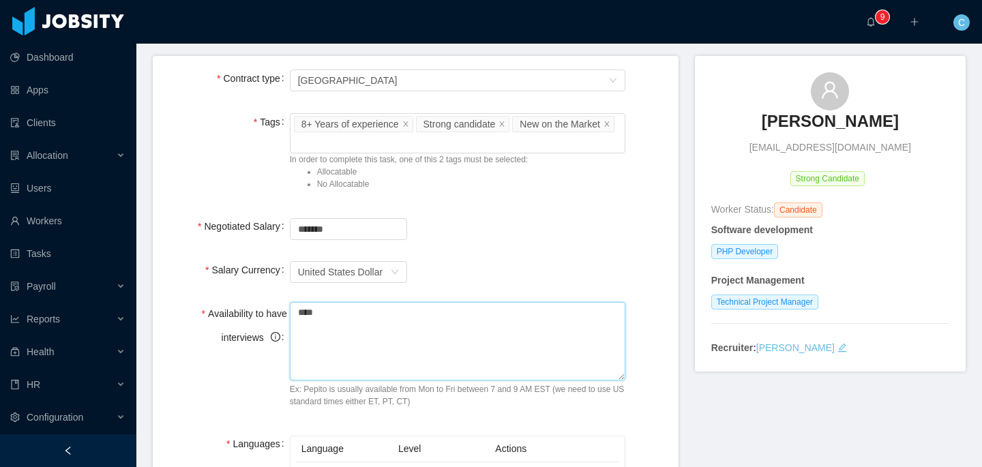
click at [491, 339] on textarea "****" at bounding box center [458, 341] width 336 height 78
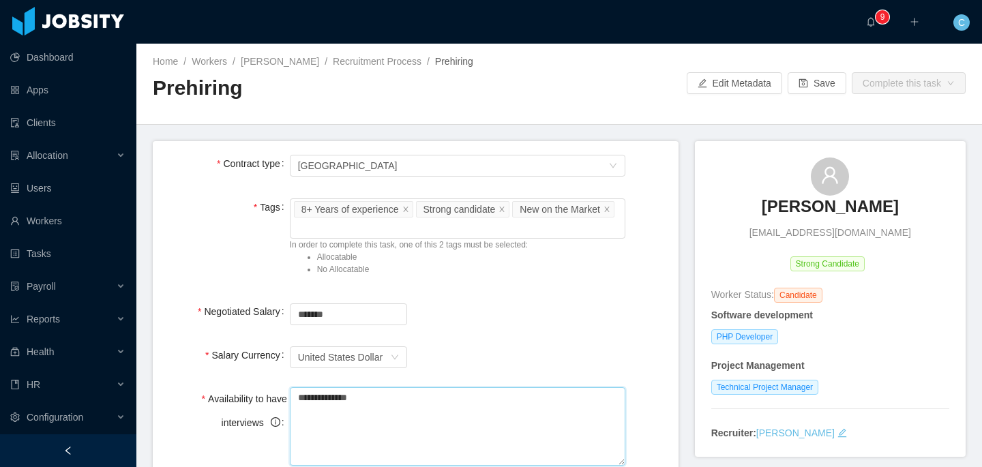
type textarea "**********"
click at [790, 138] on main "**********" at bounding box center [559, 255] width 846 height 423
click at [807, 87] on button "Save" at bounding box center [817, 83] width 59 height 22
click at [440, 227] on div "Worker Tags New on the Market 8+ Years of experience Strong candidate" at bounding box center [458, 218] width 336 height 40
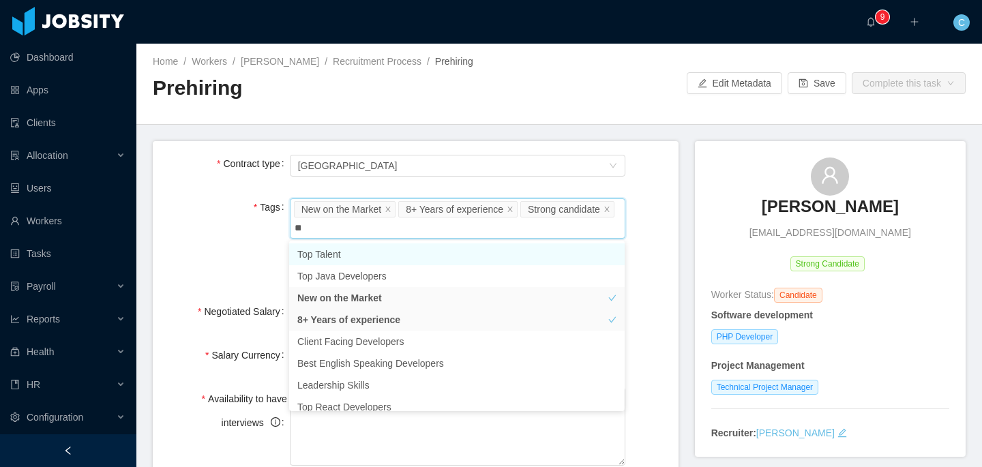
type input "***"
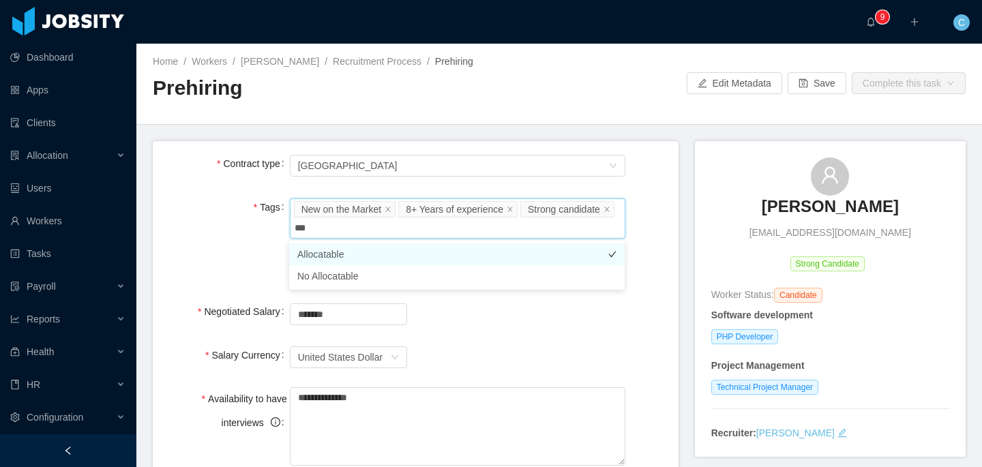
click at [398, 252] on li "Allocatable" at bounding box center [457, 254] width 336 height 22
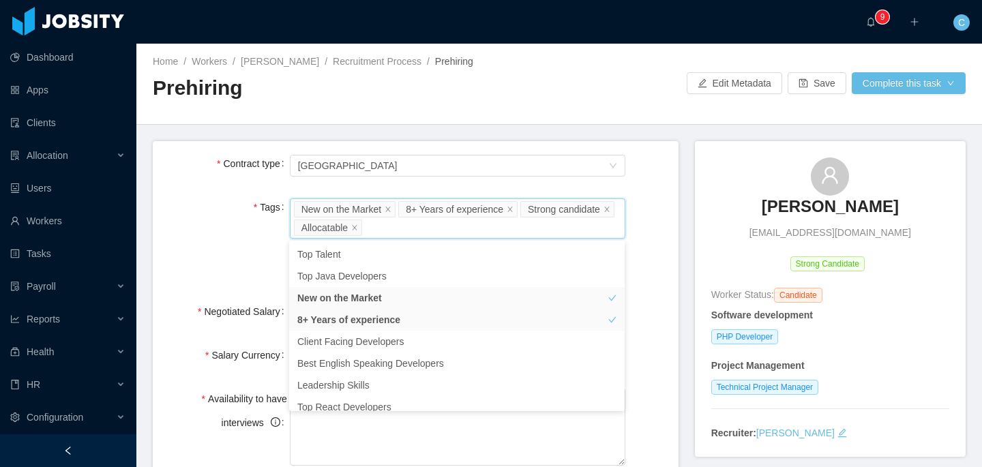
click at [651, 219] on div "Tags Worker Tags New on the Market 8+ Years of experience Strong candidate Allo…" at bounding box center [416, 240] width 504 height 88
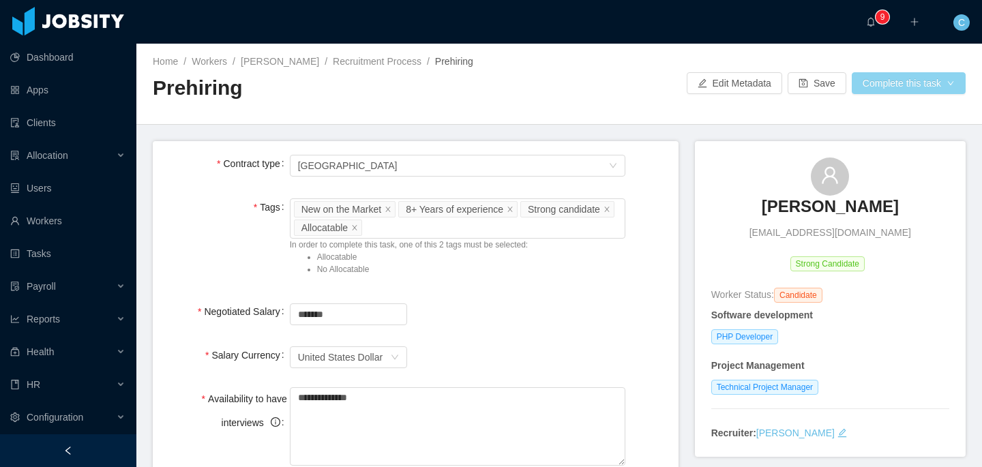
click at [863, 92] on button "Complete this task" at bounding box center [909, 83] width 114 height 22
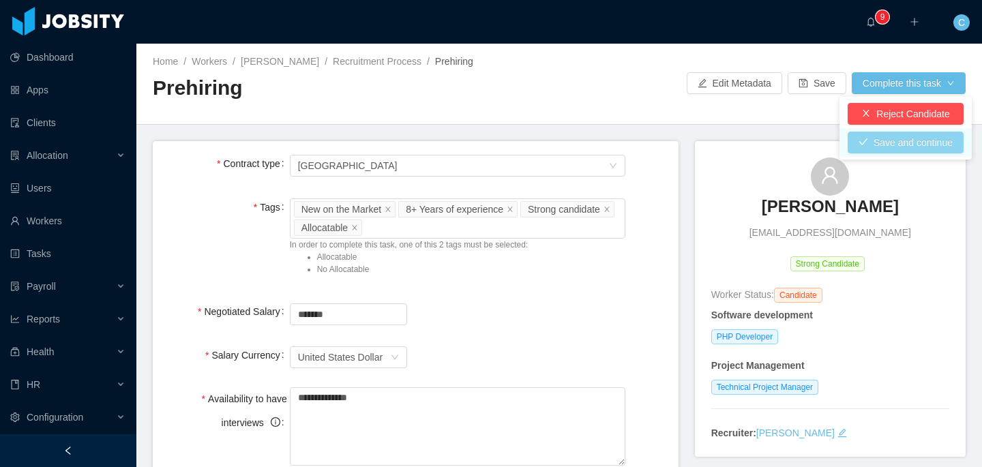
click at [889, 142] on button "Save and continue" at bounding box center [906, 143] width 116 height 22
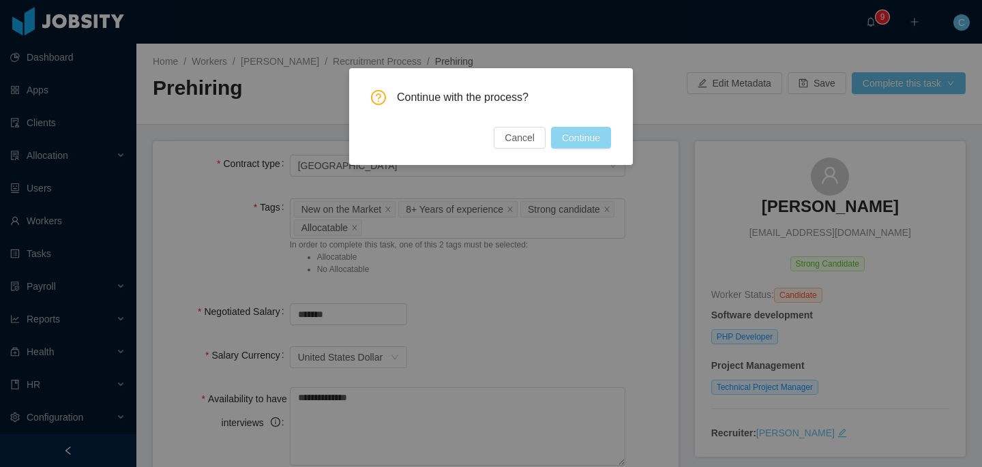
click at [581, 135] on button "Continue" at bounding box center [581, 138] width 60 height 22
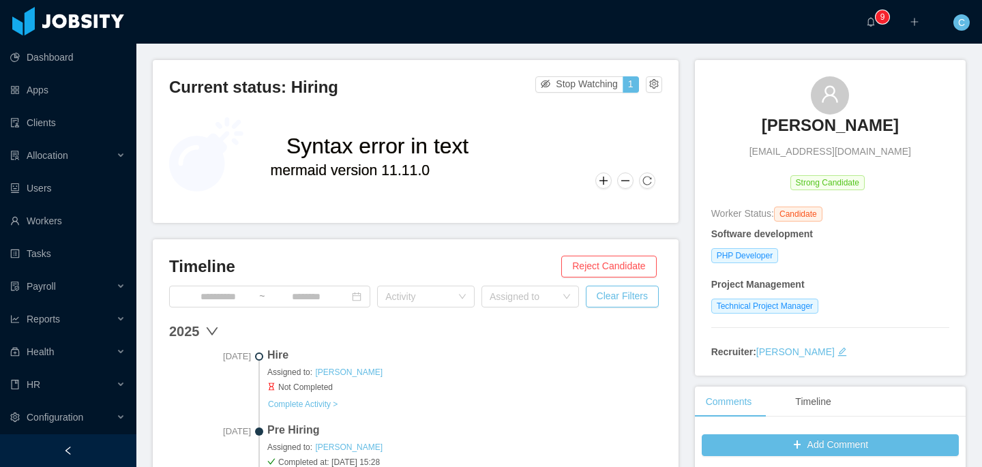
scroll to position [105, 0]
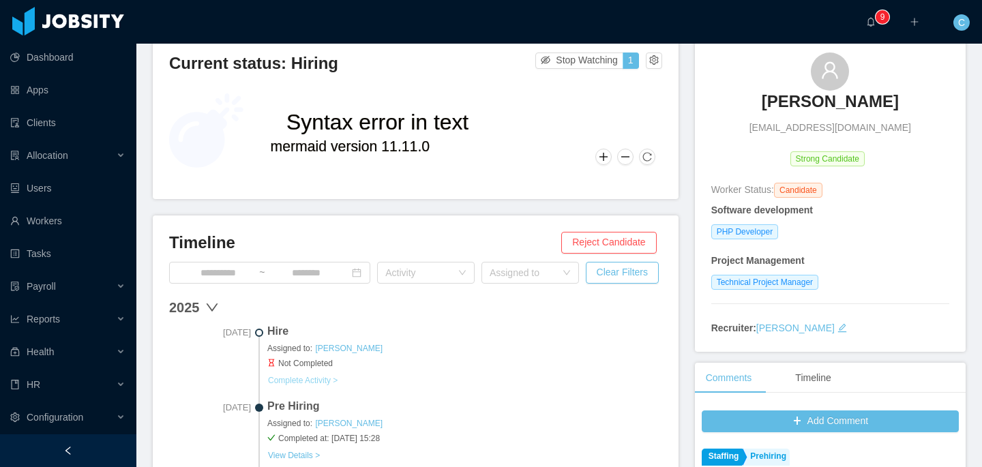
click at [327, 375] on button "Complete Activity >" at bounding box center [302, 380] width 71 height 11
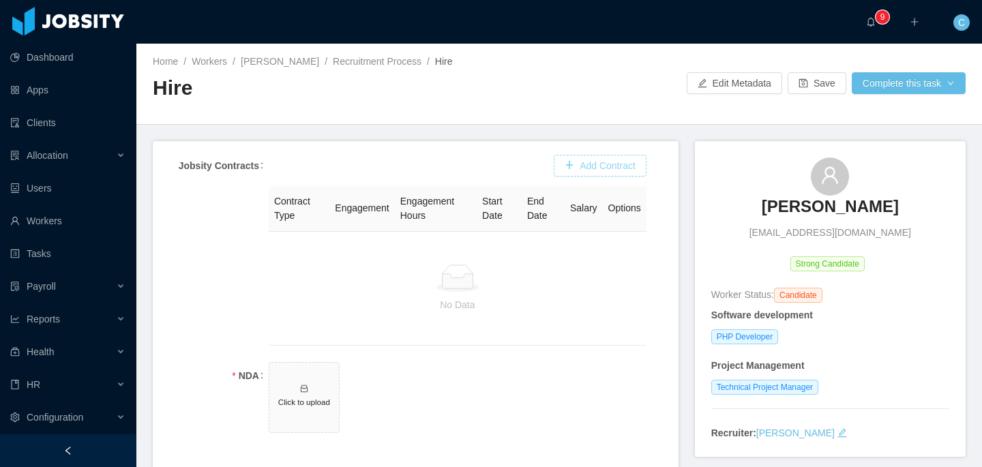
click at [565, 166] on button "Add Contract" at bounding box center [600, 166] width 93 height 22
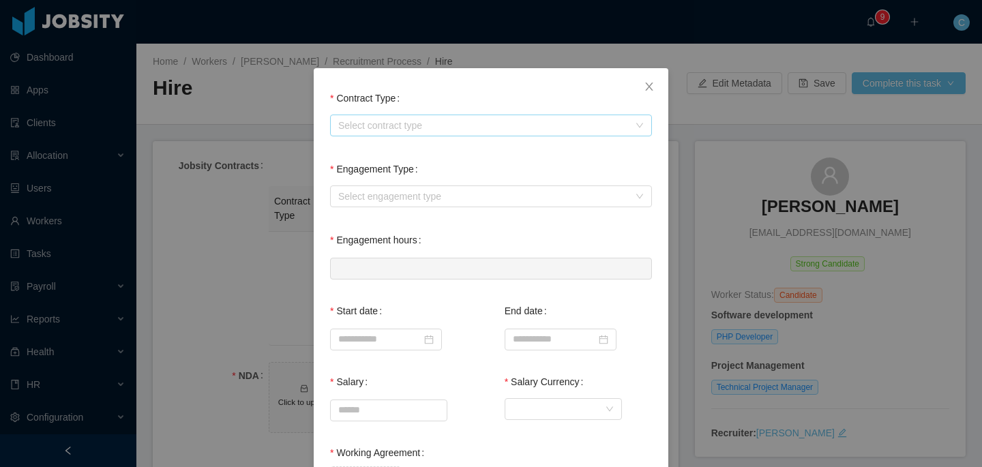
click at [374, 132] on div "Select contract type" at bounding box center [483, 126] width 290 height 14
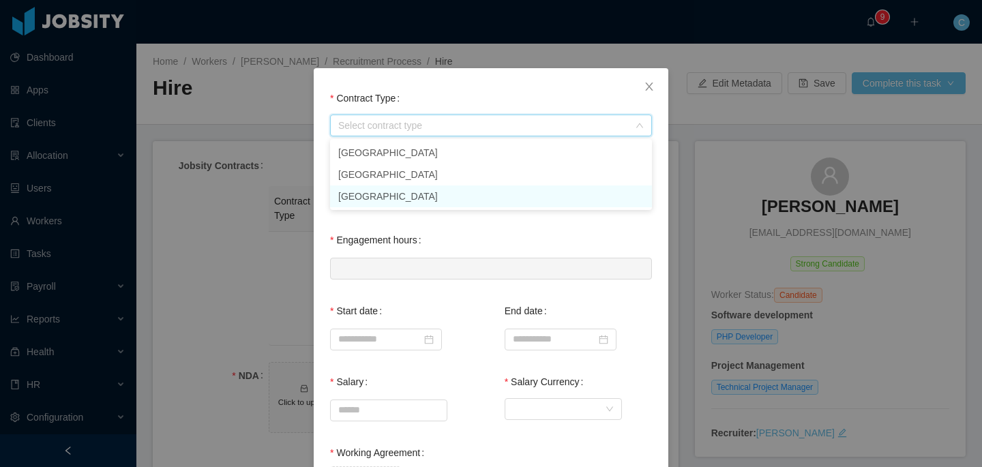
click at [368, 192] on li "USA" at bounding box center [491, 196] width 322 height 22
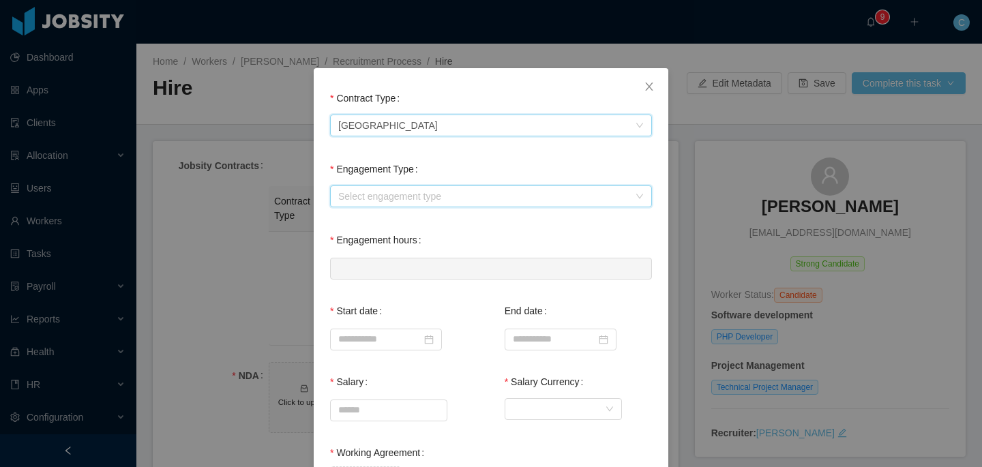
click at [381, 188] on div "Select engagement type" at bounding box center [486, 196] width 297 height 20
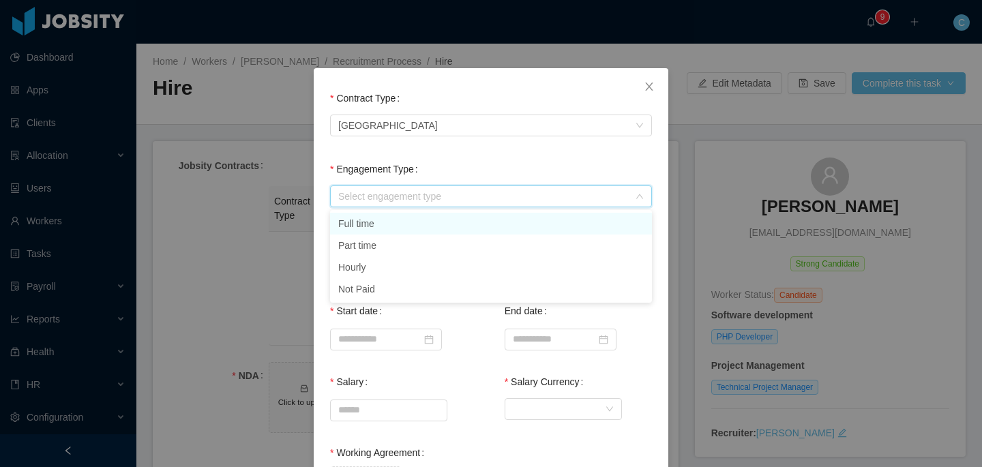
click at [370, 226] on li "Full time" at bounding box center [491, 224] width 322 height 22
type input "*"
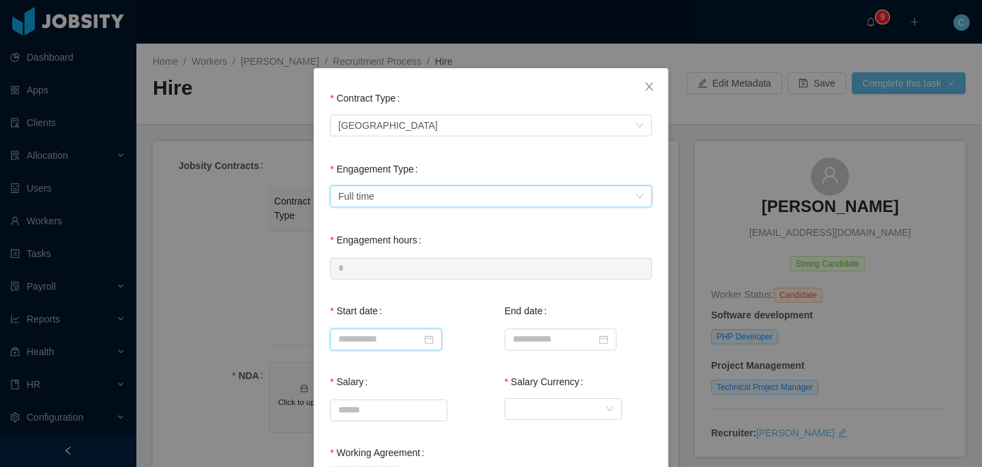
click at [367, 331] on input at bounding box center [386, 340] width 112 height 22
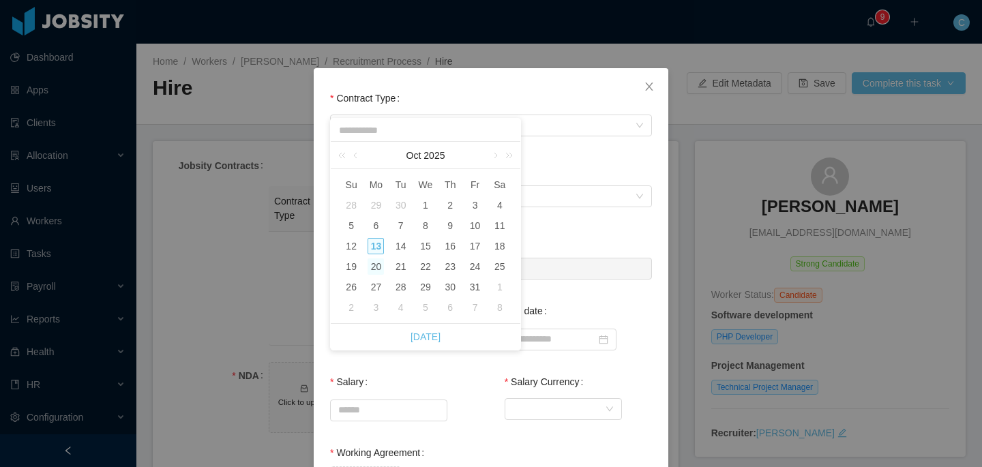
click at [375, 271] on div "20" at bounding box center [376, 266] width 16 height 16
type input "**********"
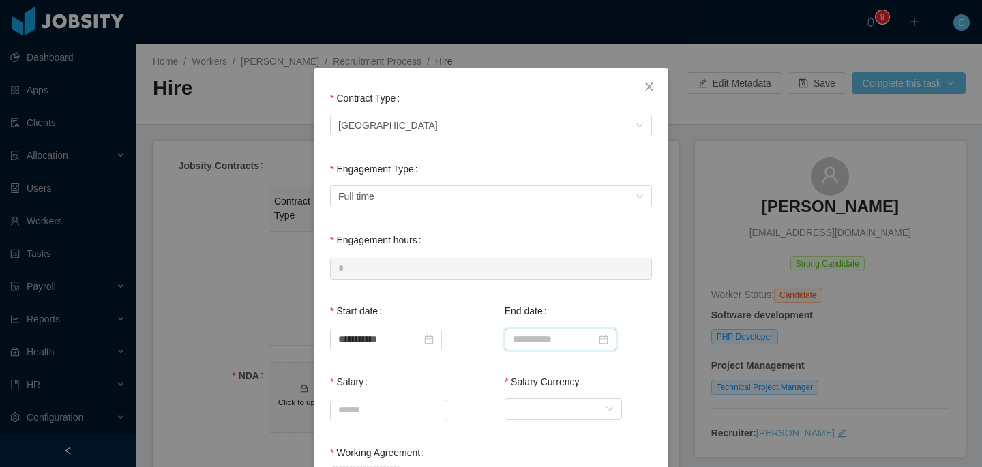
click at [539, 343] on input at bounding box center [561, 340] width 112 height 22
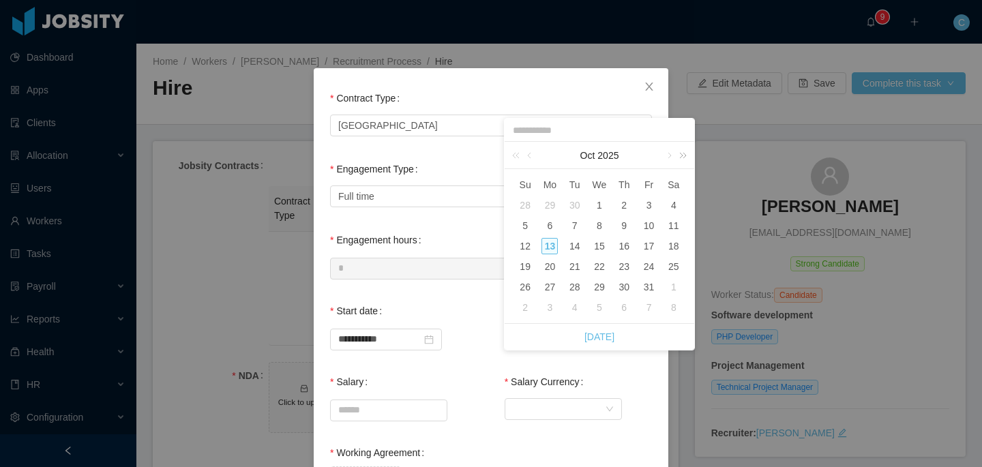
click at [686, 152] on link at bounding box center [681, 155] width 18 height 27
click at [548, 288] on div "26" at bounding box center [549, 287] width 16 height 16
type input "**********"
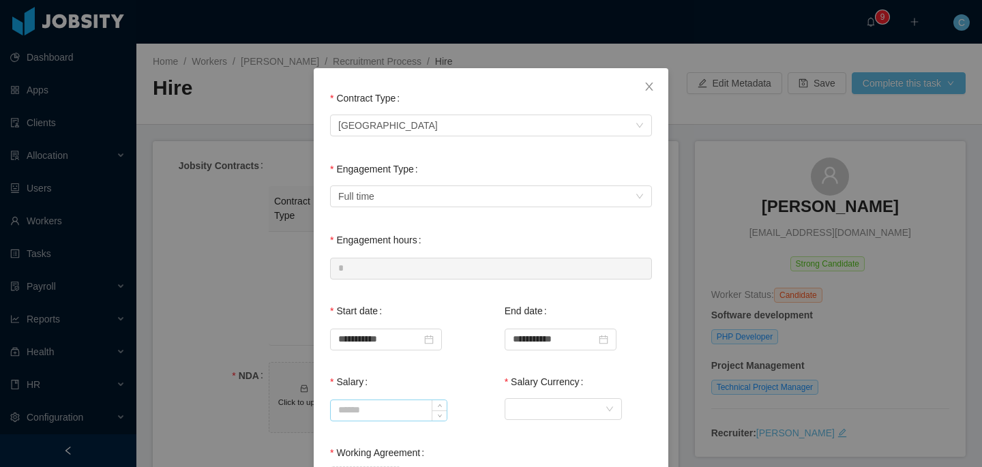
click at [363, 408] on input "Salary" at bounding box center [389, 410] width 116 height 20
type input "*******"
click at [529, 408] on div "Currency" at bounding box center [559, 409] width 92 height 20
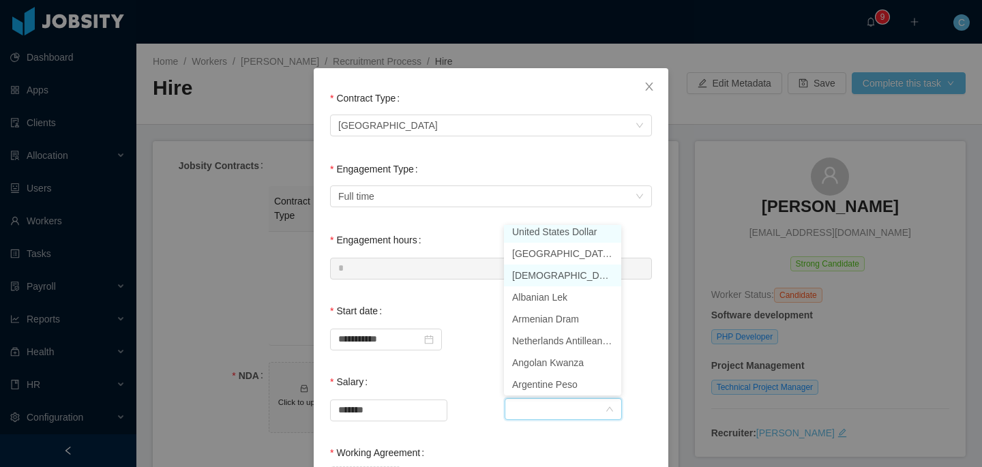
scroll to position [3, 0]
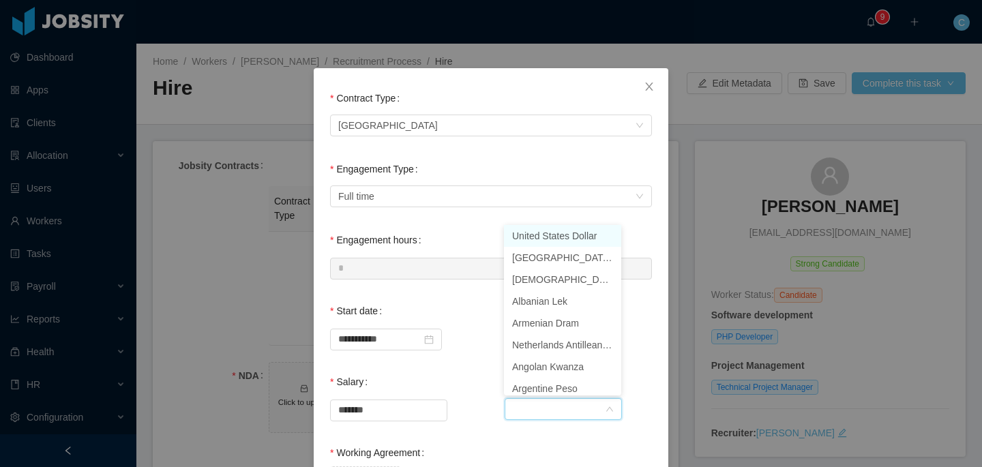
click at [563, 232] on li "United States Dollar" at bounding box center [562, 236] width 117 height 22
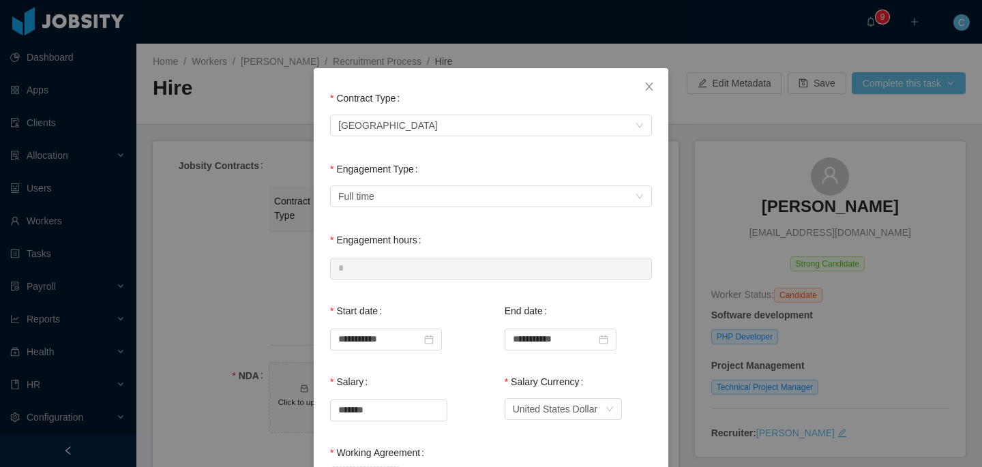
click at [453, 355] on div "**********" at bounding box center [410, 332] width 161 height 71
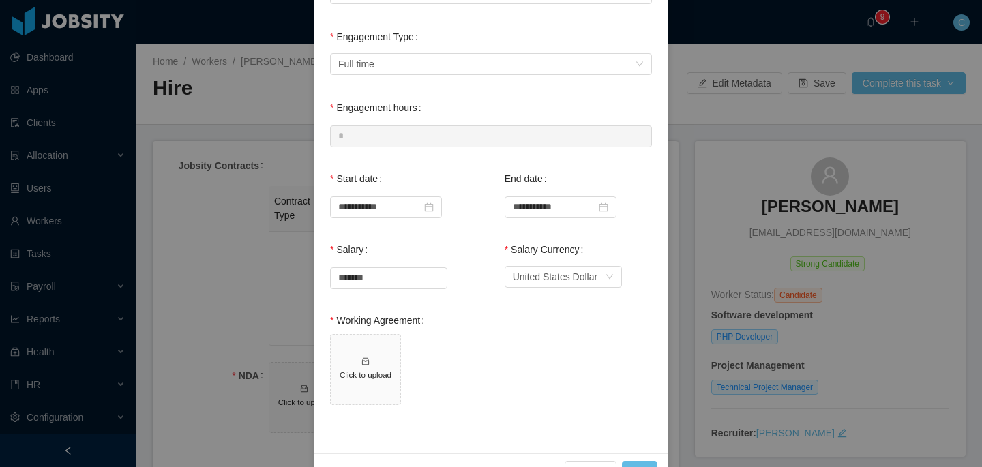
scroll to position [171, 0]
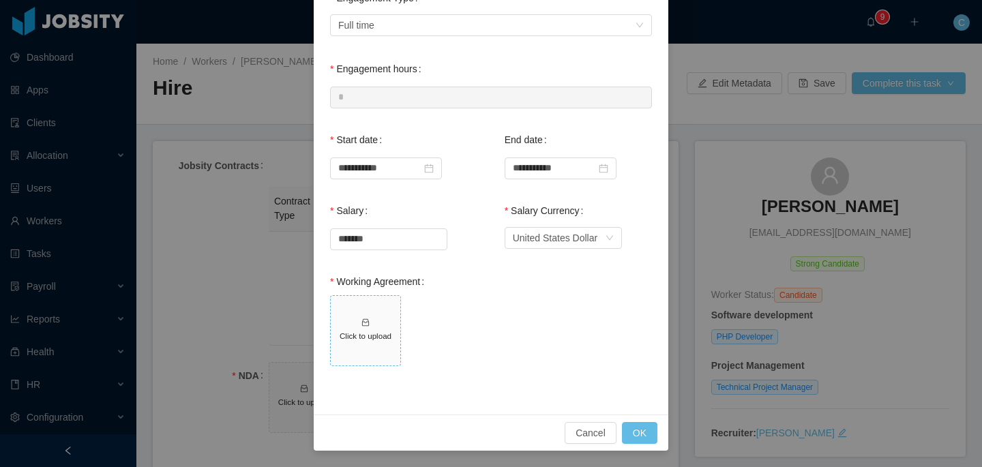
click at [369, 321] on icon "icon: inbox" at bounding box center [366, 323] width 10 height 10
click at [636, 422] on button "OK" at bounding box center [639, 433] width 35 height 22
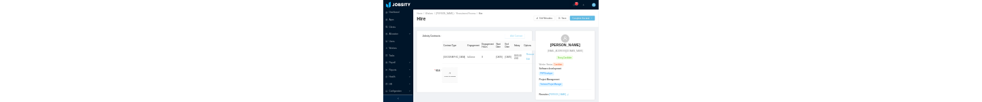
scroll to position [103, 0]
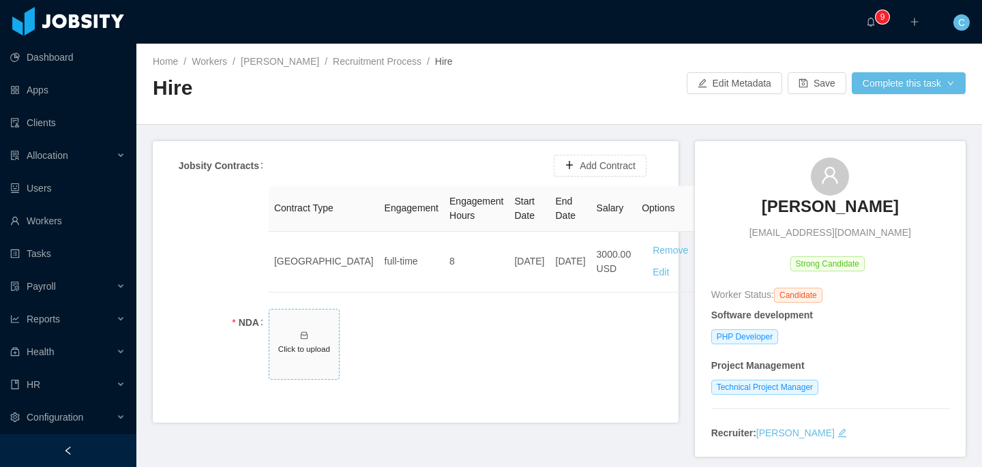
click at [312, 341] on span "Click to upload" at bounding box center [304, 345] width 70 height 70
click at [908, 87] on button "Complete this task" at bounding box center [909, 83] width 114 height 22
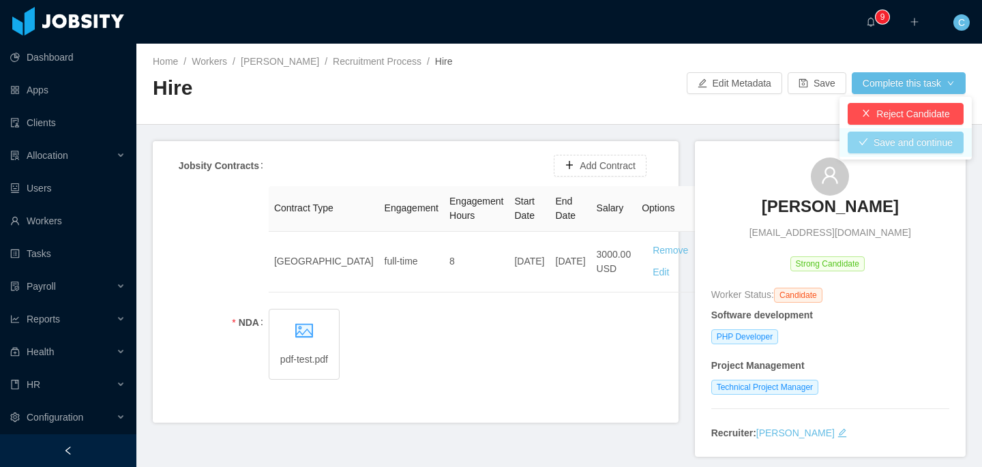
click at [886, 139] on button "Save and continue" at bounding box center [906, 143] width 116 height 22
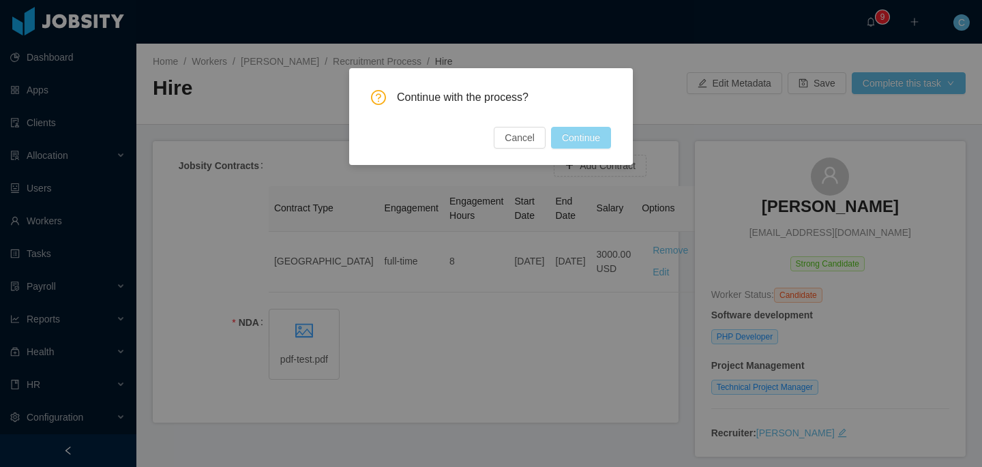
click at [602, 137] on button "Continue" at bounding box center [581, 138] width 60 height 22
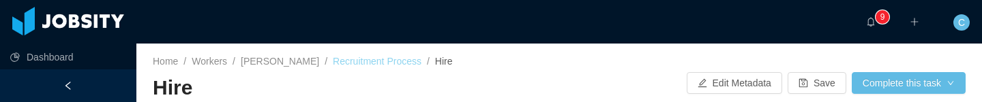
click at [376, 60] on link "Recruitment Process" at bounding box center [377, 61] width 89 height 11
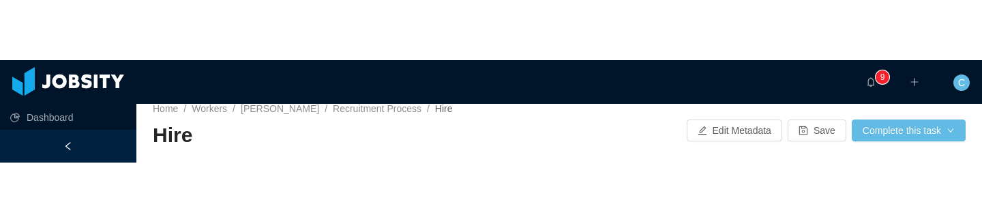
scroll to position [21, 0]
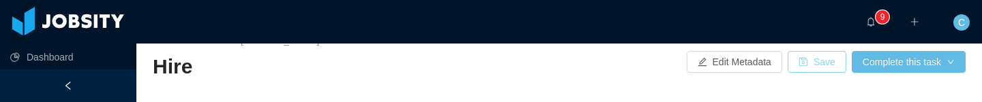
click at [816, 59] on button "Save" at bounding box center [817, 62] width 59 height 22
click at [795, 69] on button "Save" at bounding box center [817, 62] width 59 height 22
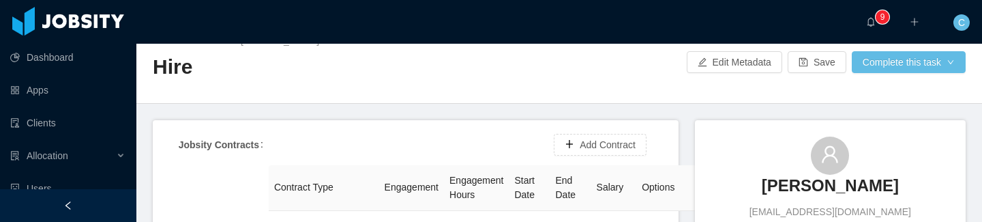
scroll to position [0, 0]
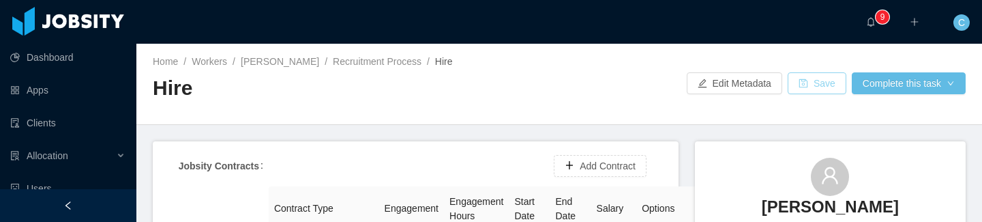
click at [818, 86] on button "Save" at bounding box center [817, 83] width 59 height 22
click at [796, 87] on button "Save" at bounding box center [817, 83] width 59 height 22
click at [805, 86] on button "Save" at bounding box center [817, 83] width 59 height 22
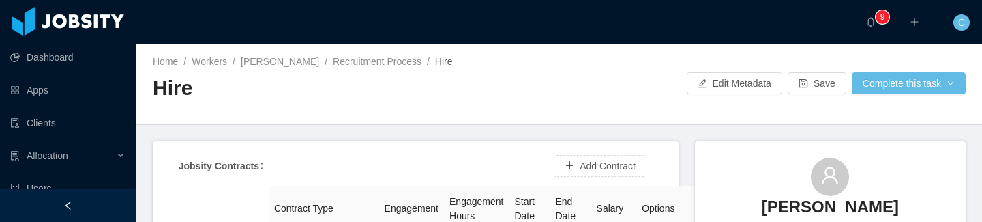
click at [791, 113] on div at bounding box center [559, 113] width 813 height 1
click at [822, 83] on button "Save" at bounding box center [817, 83] width 59 height 22
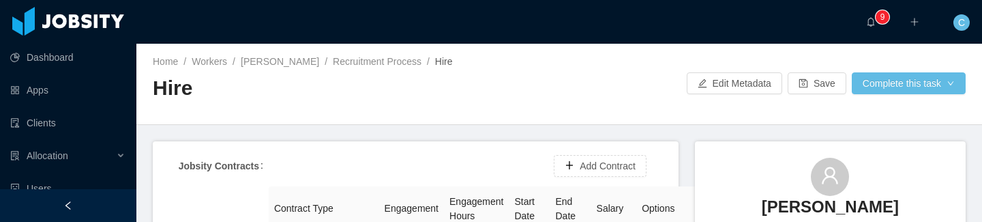
click at [575, 72] on div "Home / Workers / Edmund Ci / Recruitment Process / Hire / Hire Edit Metadata Sa…" at bounding box center [559, 84] width 846 height 81
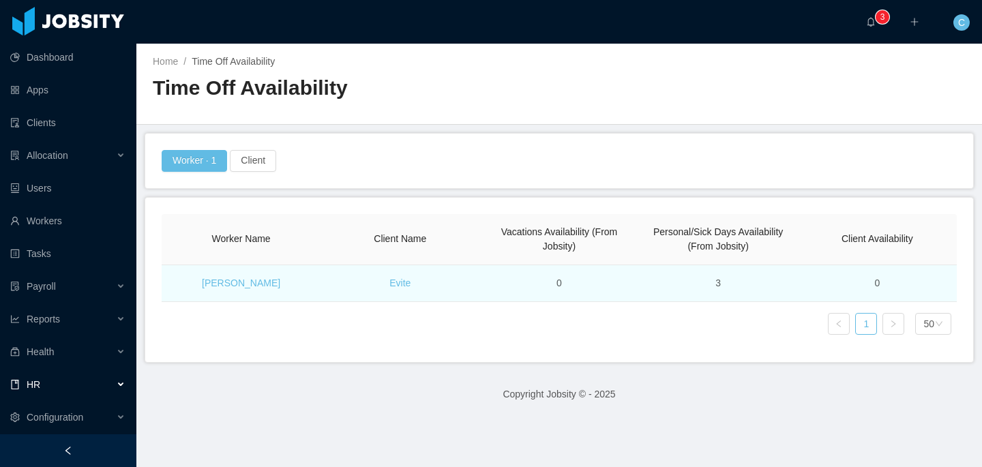
click at [250, 274] on td "[PERSON_NAME]" at bounding box center [241, 283] width 159 height 37
click at [241, 284] on link "[PERSON_NAME]" at bounding box center [241, 283] width 78 height 11
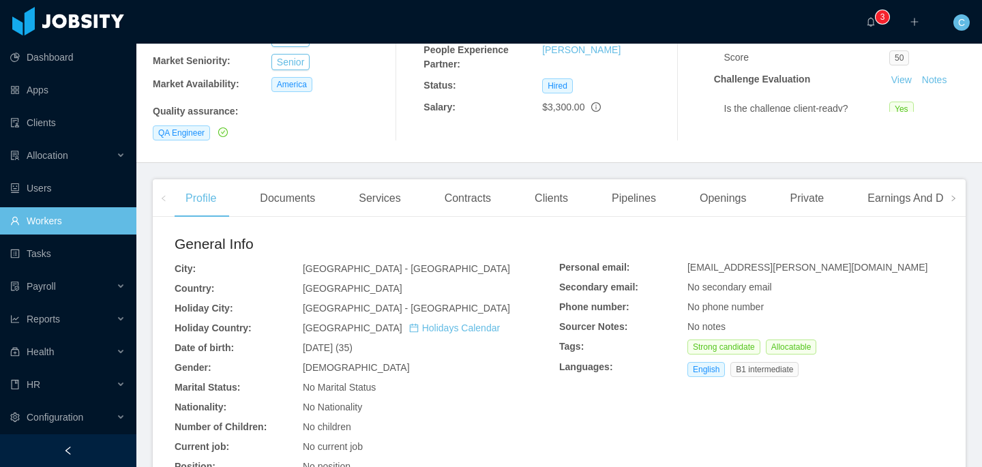
scroll to position [314, 0]
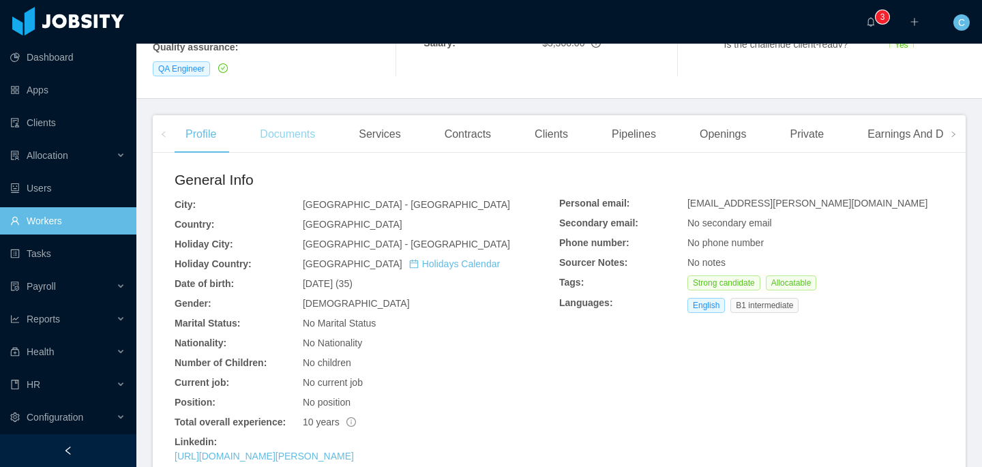
click at [306, 115] on div "Documents" at bounding box center [287, 134] width 77 height 38
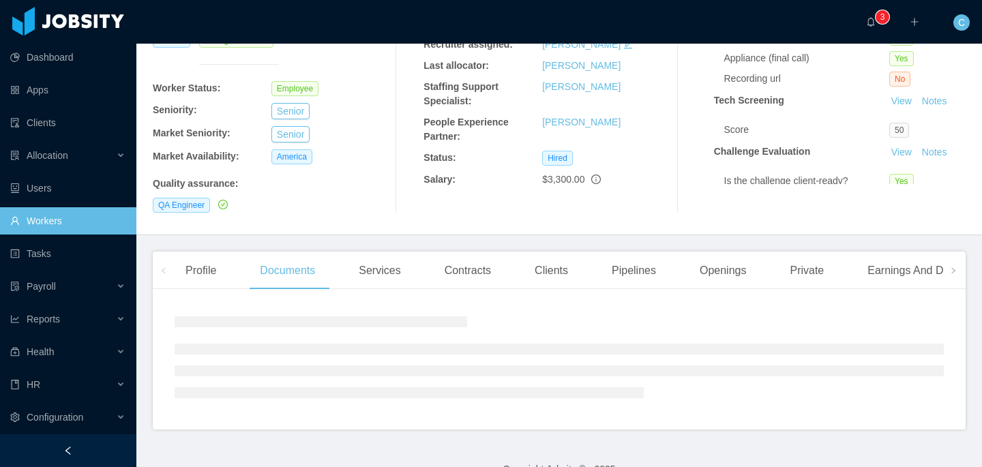
scroll to position [314, 0]
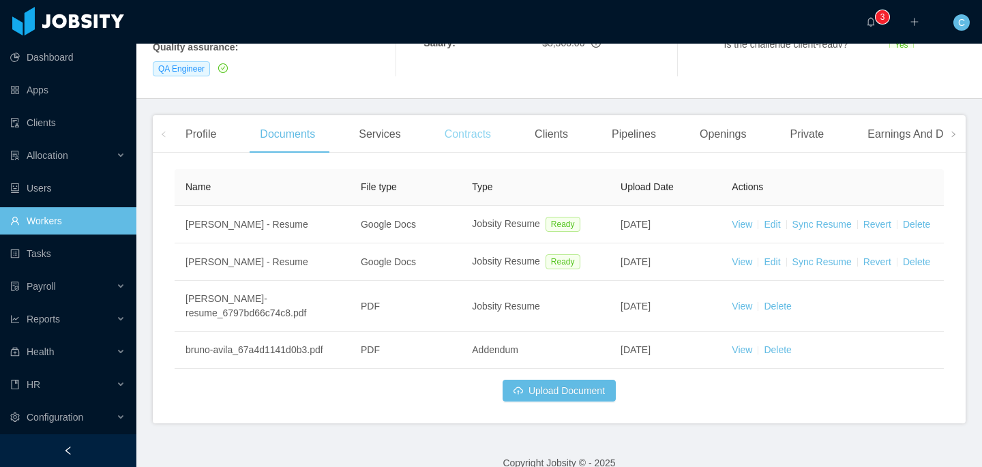
click at [473, 121] on div "Contracts" at bounding box center [468, 134] width 68 height 38
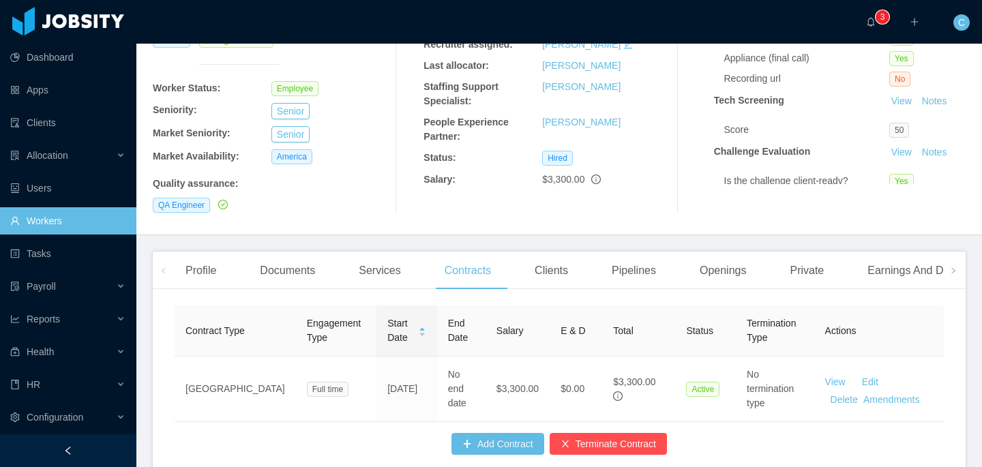
scroll to position [225, 0]
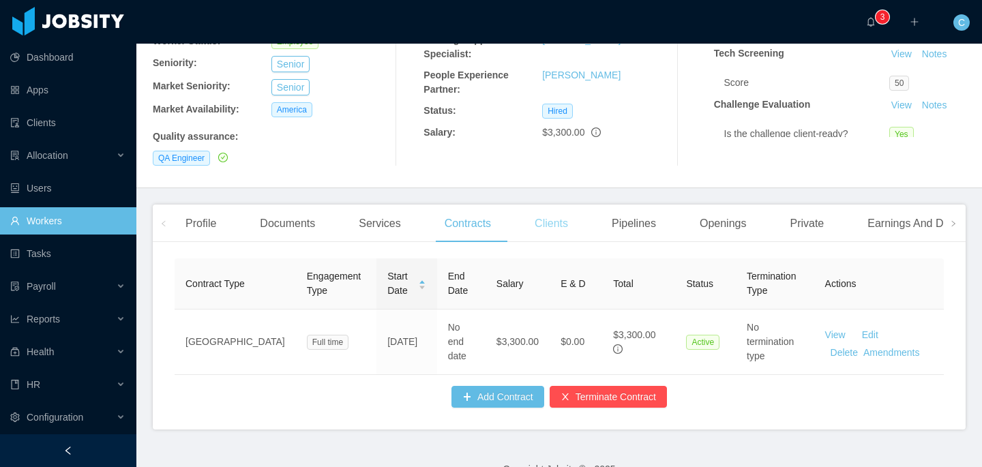
click at [554, 205] on div "Clients" at bounding box center [551, 224] width 55 height 38
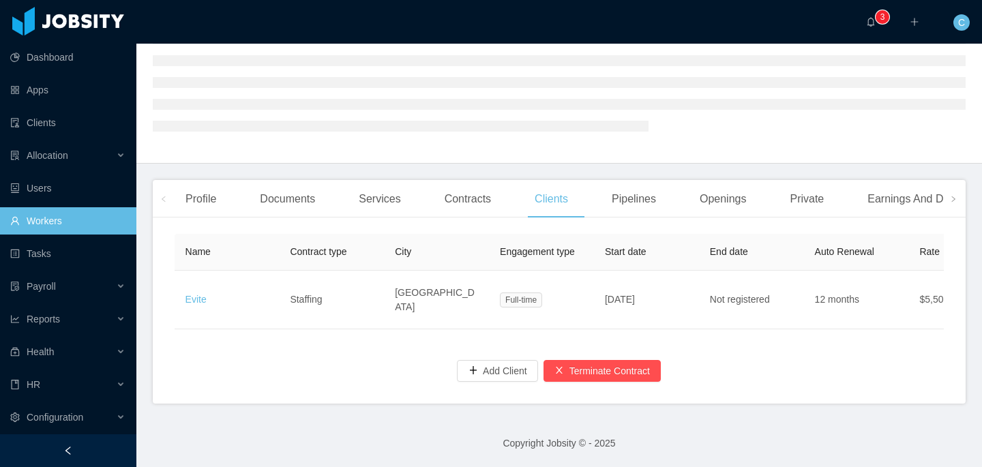
scroll to position [178, 0]
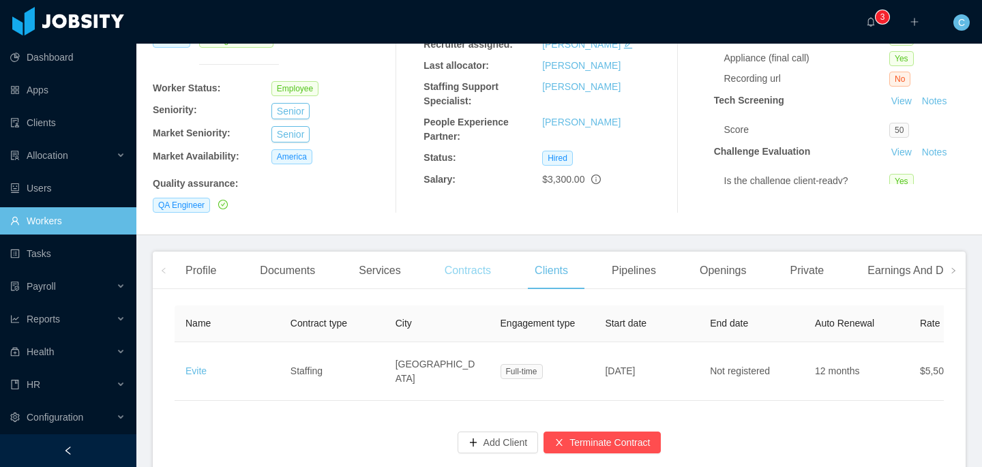
click at [460, 252] on div "Contracts" at bounding box center [468, 271] width 68 height 38
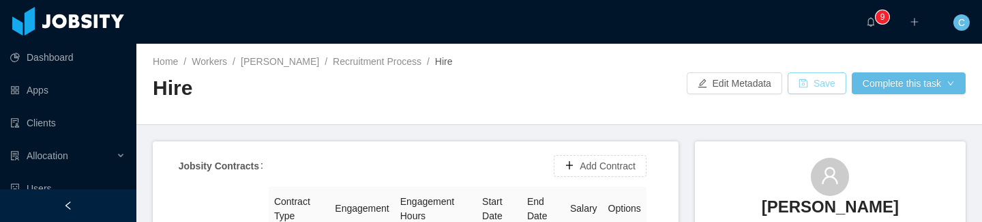
click at [794, 87] on button "Save" at bounding box center [817, 83] width 59 height 22
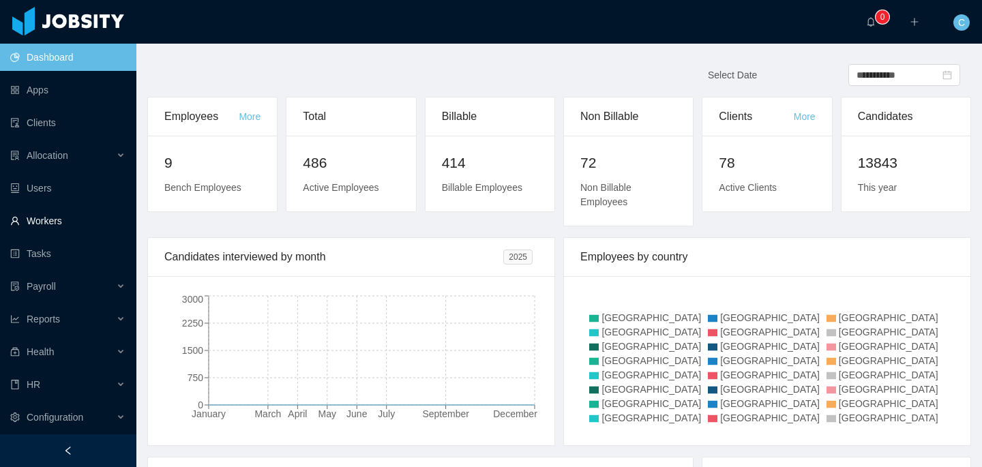
click at [86, 223] on link "Workers" at bounding box center [67, 220] width 115 height 27
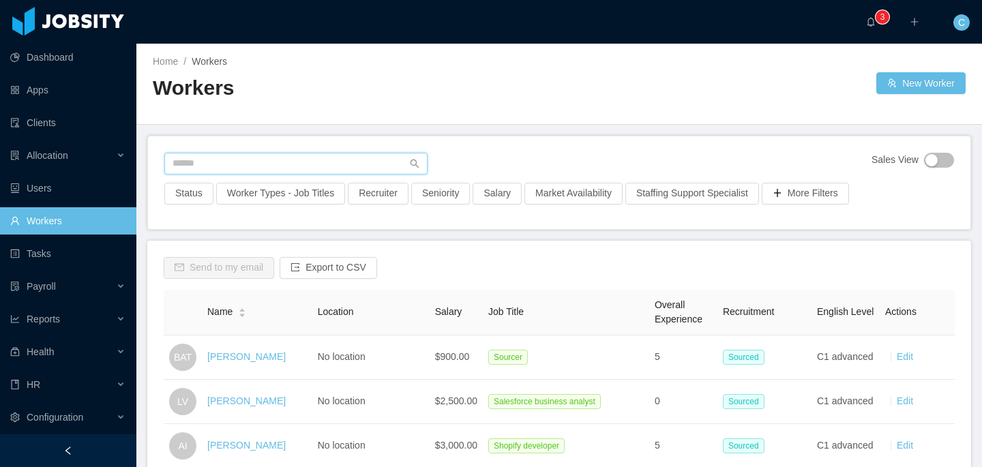
click at [260, 168] on input "text" at bounding box center [295, 164] width 263 height 22
paste input "**********"
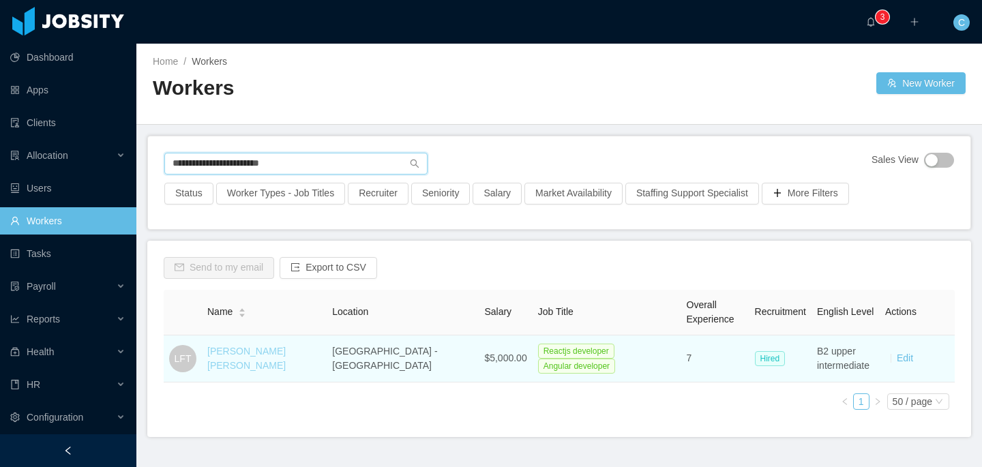
type input "**********"
click at [224, 352] on link "[PERSON_NAME] [PERSON_NAME]" at bounding box center [246, 358] width 78 height 25
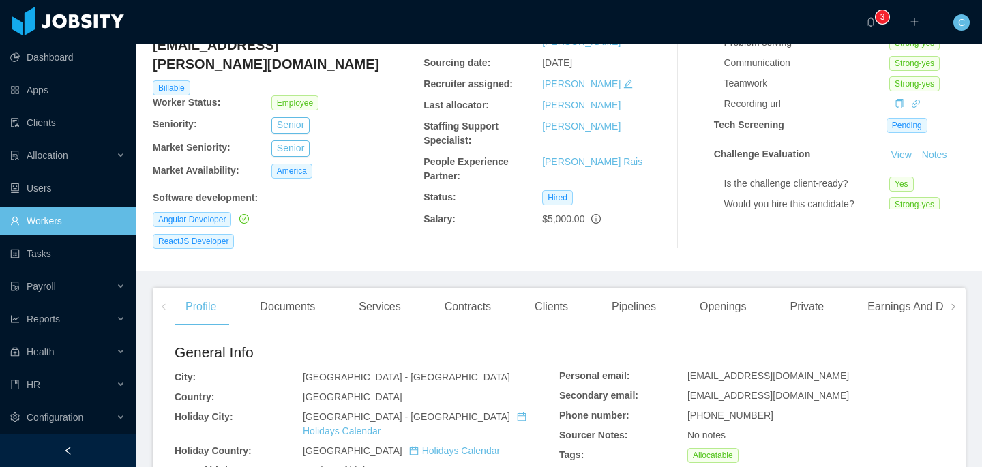
scroll to position [170, 0]
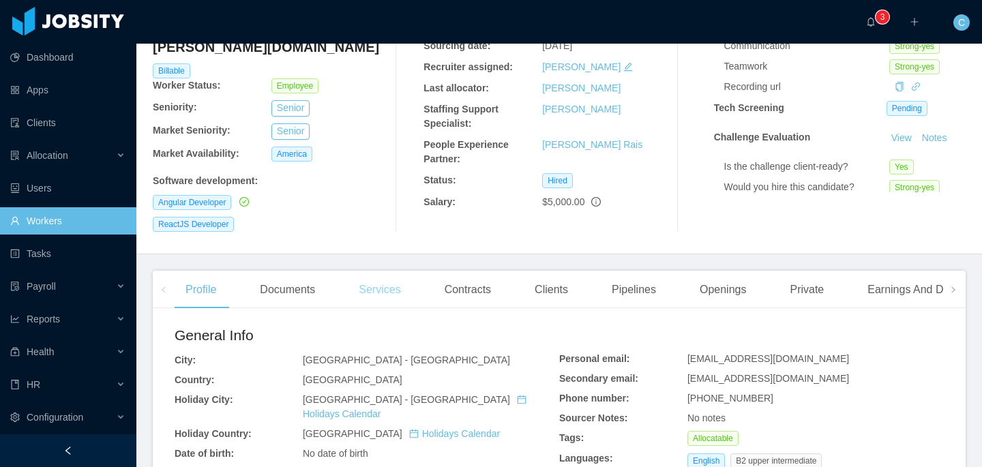
click at [393, 271] on div "Services" at bounding box center [379, 290] width 63 height 38
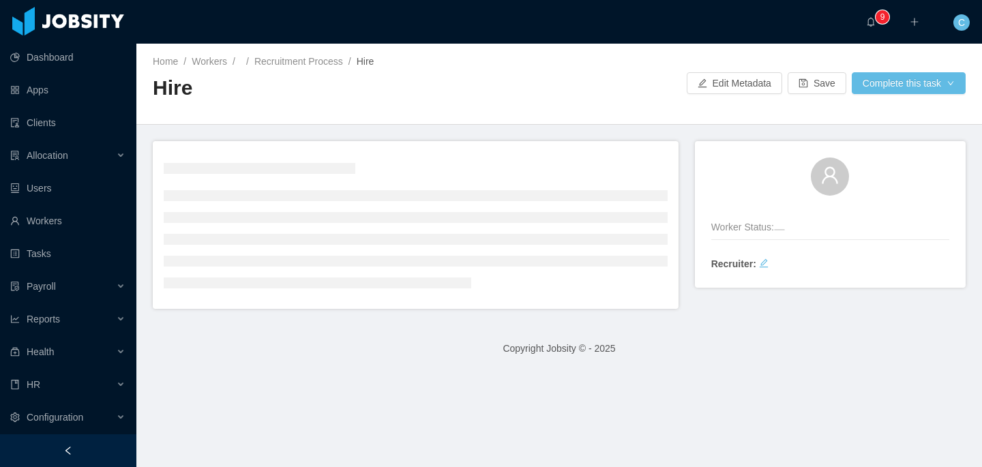
click at [642, 123] on div "Home / Workers / / Recruitment Process / Hire / Hire Edit Metadata Save Complet…" at bounding box center [559, 84] width 846 height 81
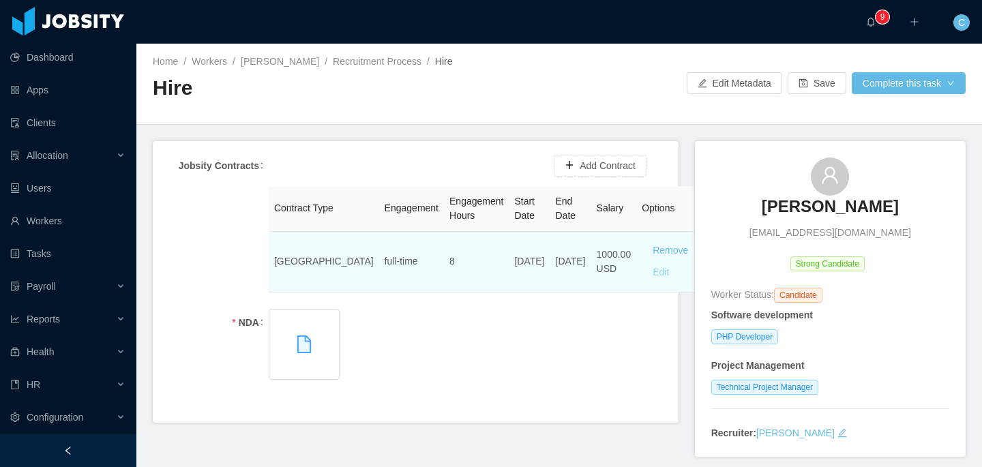
click at [642, 221] on button "Edit" at bounding box center [661, 273] width 38 height 22
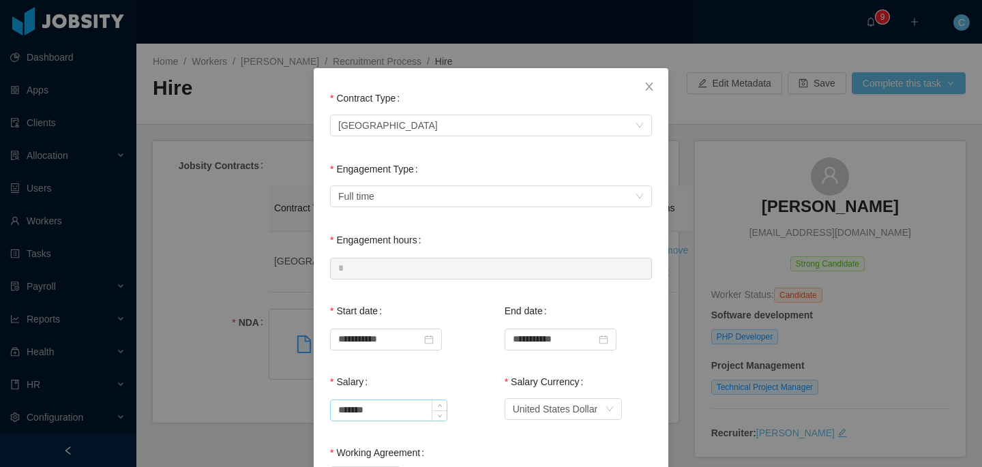
click at [343, 221] on input "*******" at bounding box center [389, 410] width 116 height 20
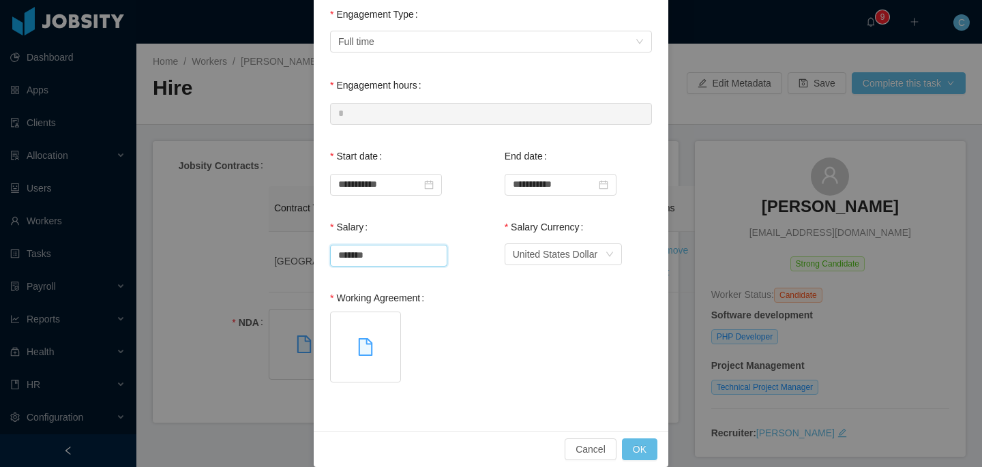
scroll to position [171, 0]
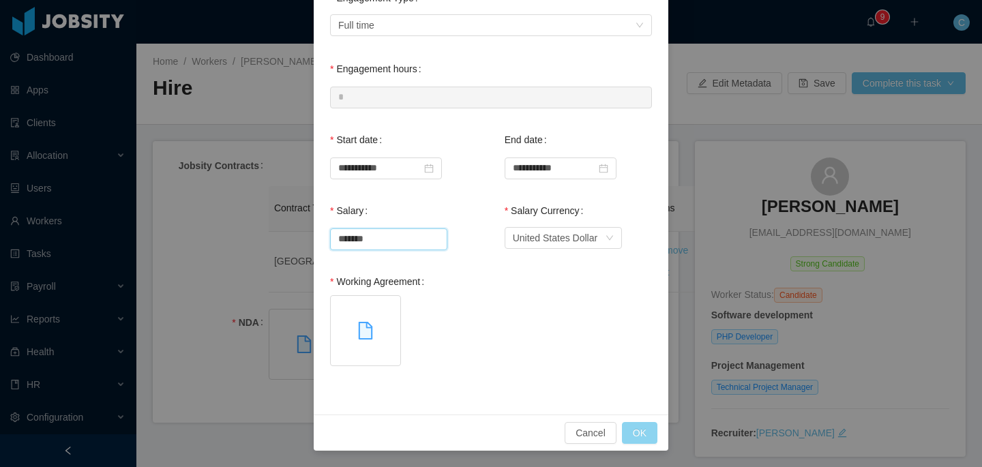
type input "*******"
click at [637, 221] on button "OK" at bounding box center [639, 433] width 35 height 22
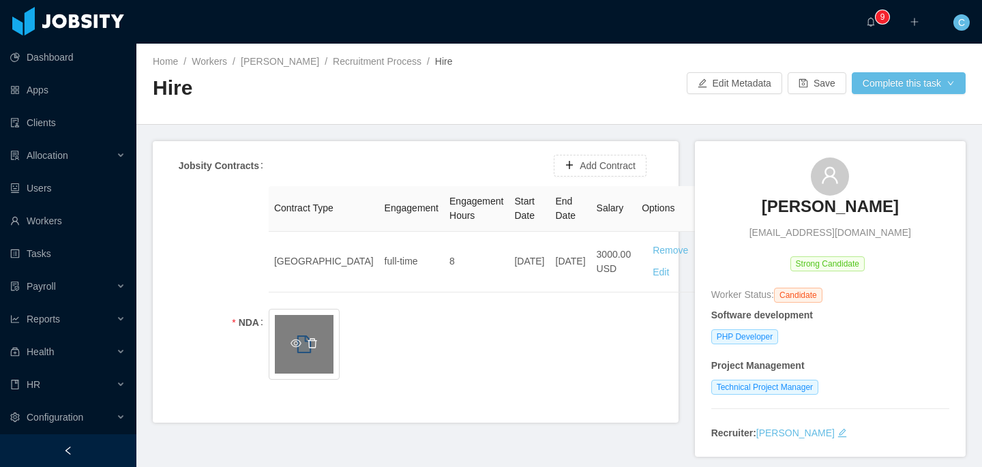
click at [315, 221] on icon "icon: delete" at bounding box center [313, 343] width 10 height 10
click at [299, 221] on span "Click to upload" at bounding box center [304, 345] width 70 height 70
click at [822, 91] on button "Save" at bounding box center [817, 83] width 59 height 22
click at [396, 102] on h2 "Hire" at bounding box center [356, 88] width 406 height 28
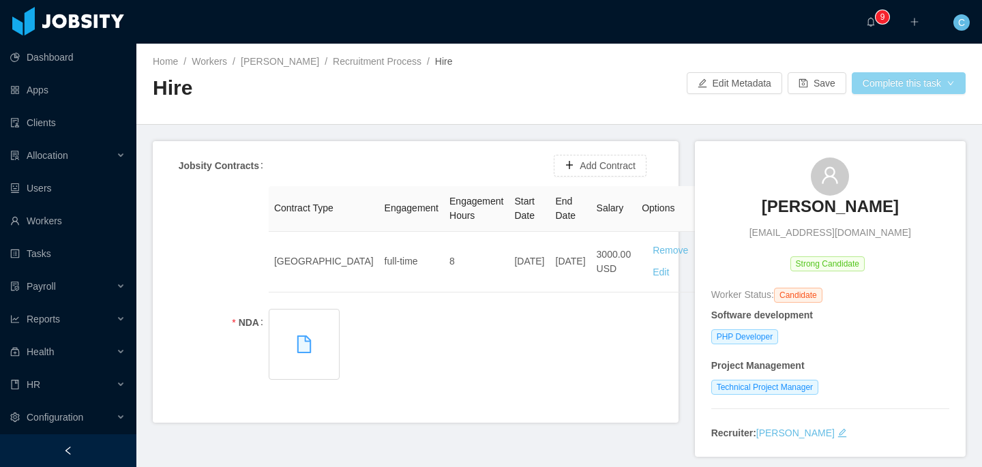
click at [862, 89] on button "Complete this task" at bounding box center [909, 83] width 114 height 22
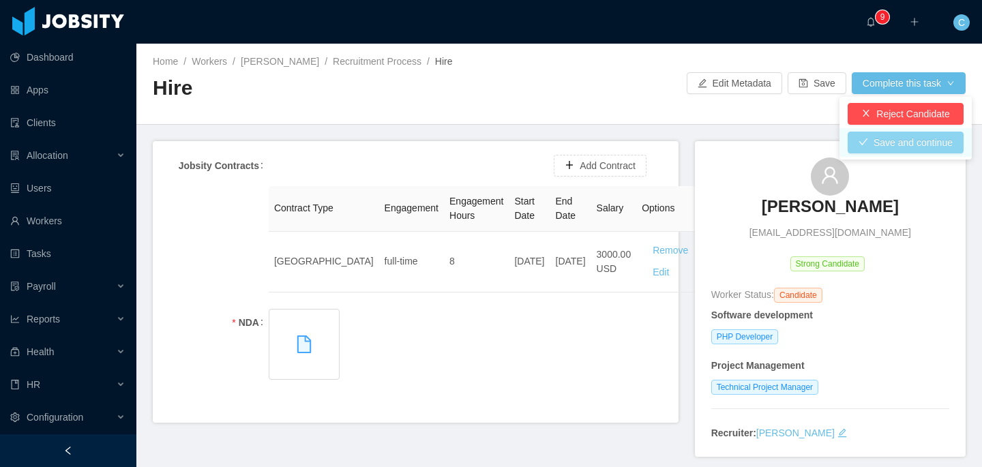
click at [865, 148] on button "Save and continue" at bounding box center [906, 143] width 116 height 22
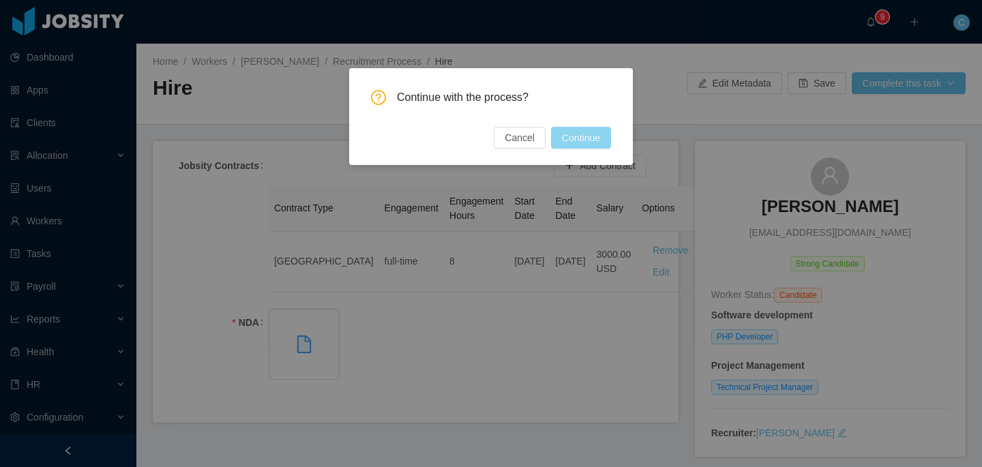
click at [591, 140] on button "Continue" at bounding box center [581, 138] width 60 height 22
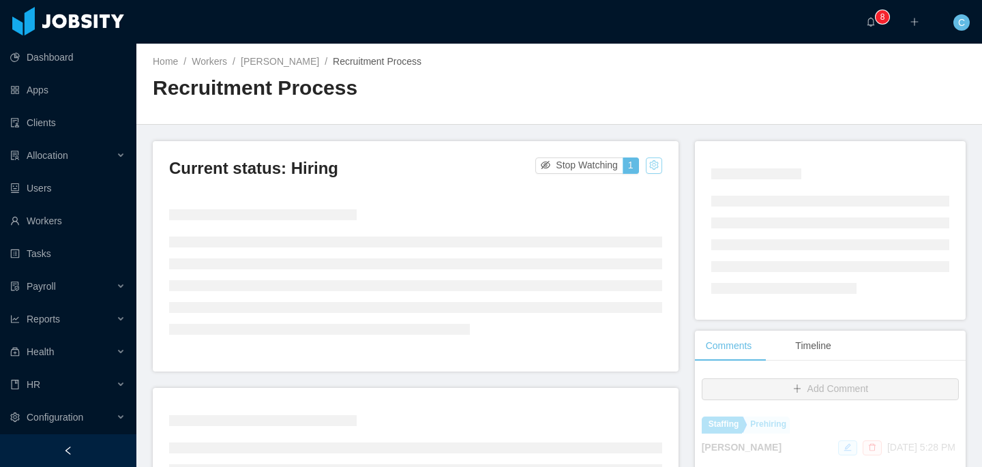
click at [651, 160] on button "button" at bounding box center [654, 166] width 16 height 16
click at [641, 203] on div "Change status" at bounding box center [620, 208] width 61 height 15
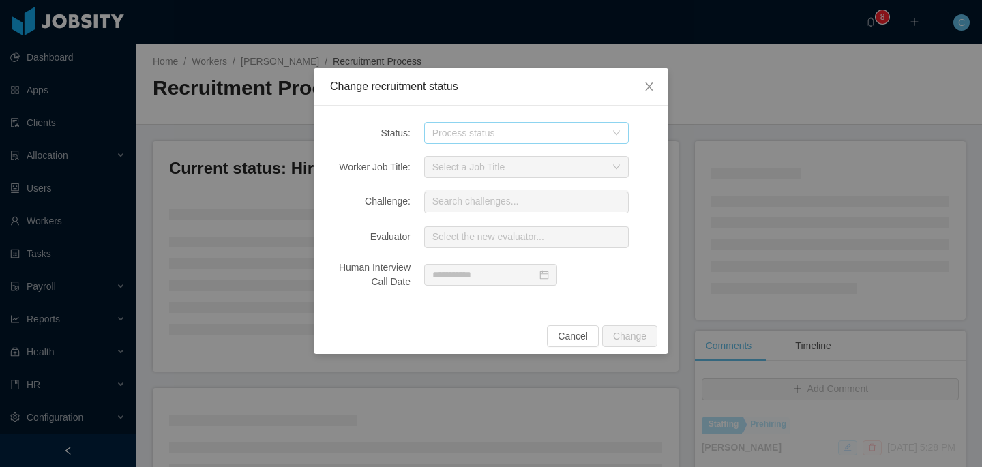
click at [602, 136] on div "Process status" at bounding box center [518, 133] width 173 height 14
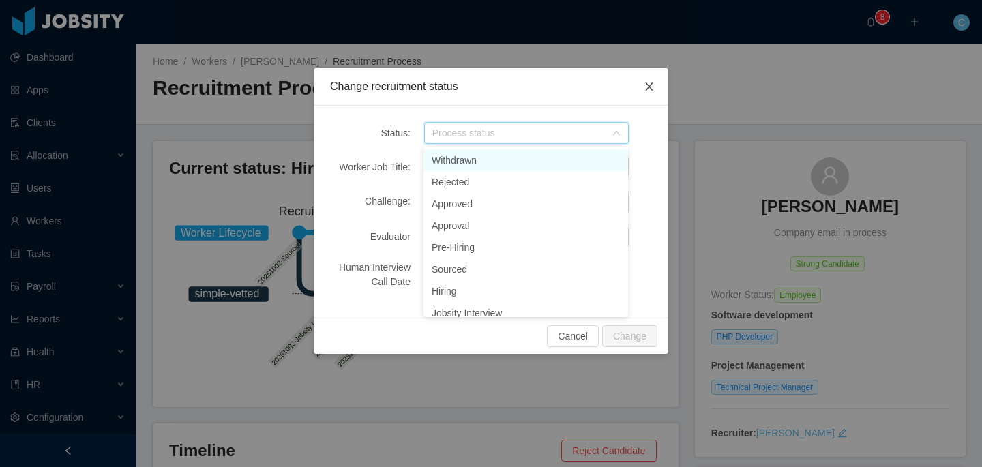
click at [655, 91] on span "Close" at bounding box center [649, 87] width 38 height 38
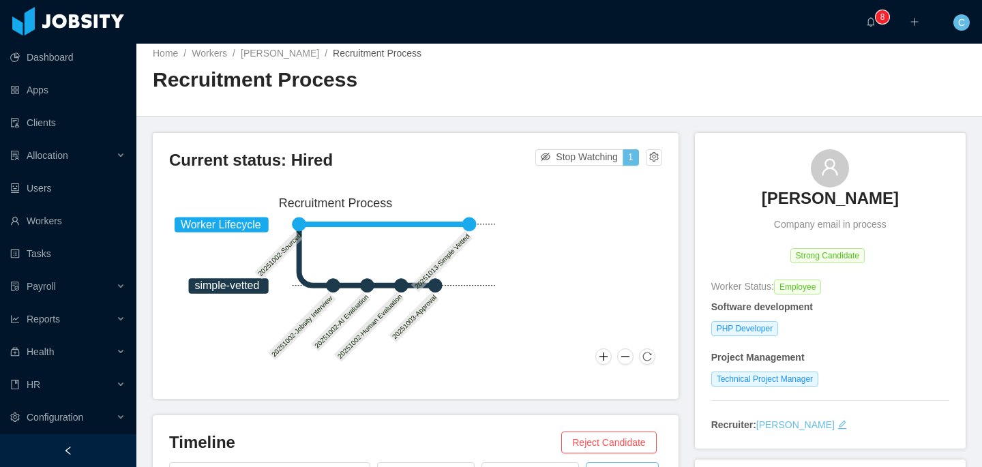
scroll to position [12, 0]
